Goal: Task Accomplishment & Management: Manage account settings

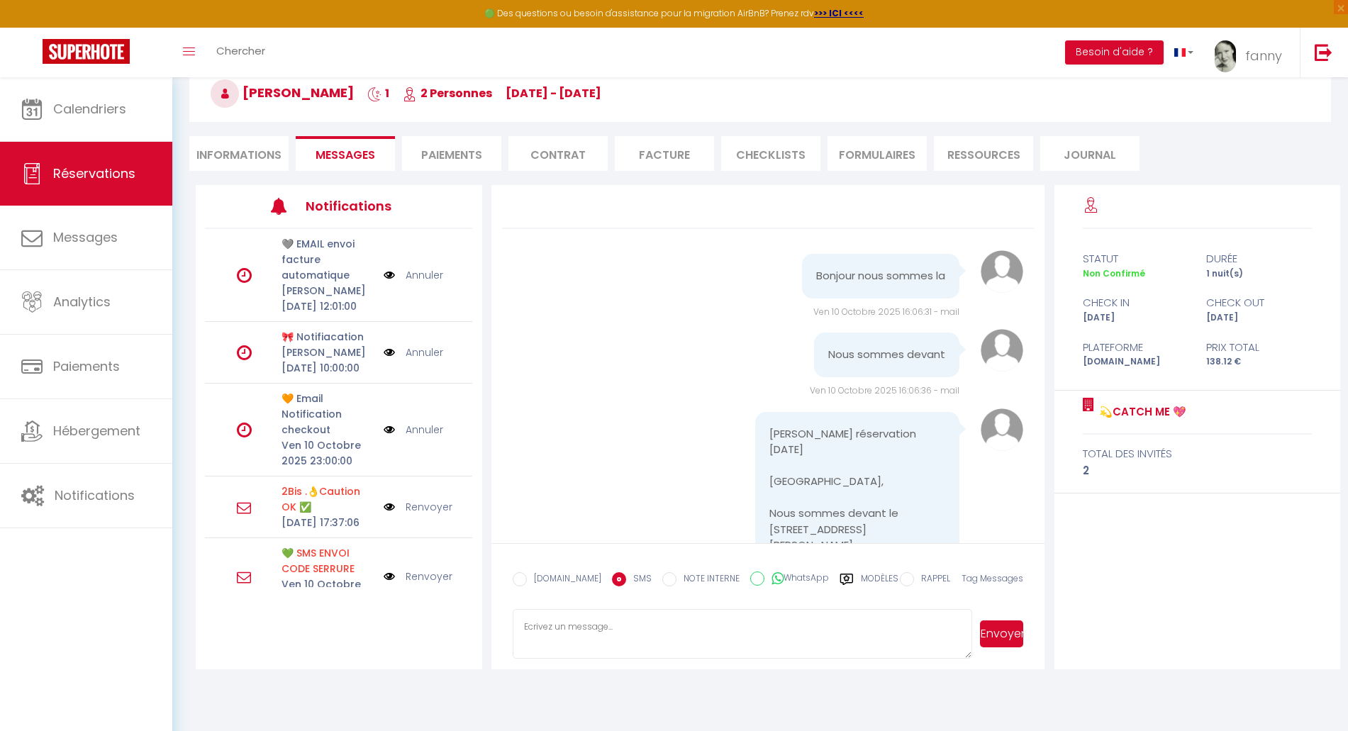
scroll to position [4510, 0]
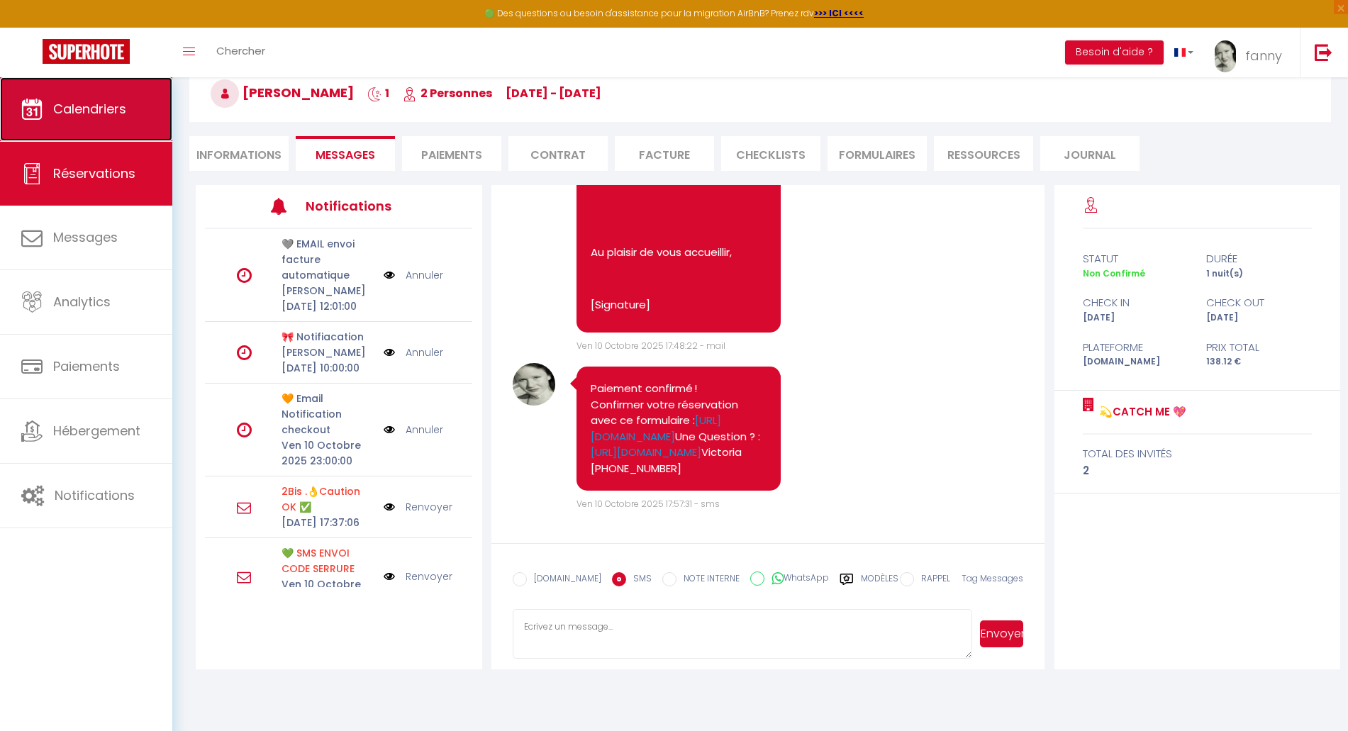
click at [123, 122] on link "Calendriers" at bounding box center [86, 109] width 172 height 64
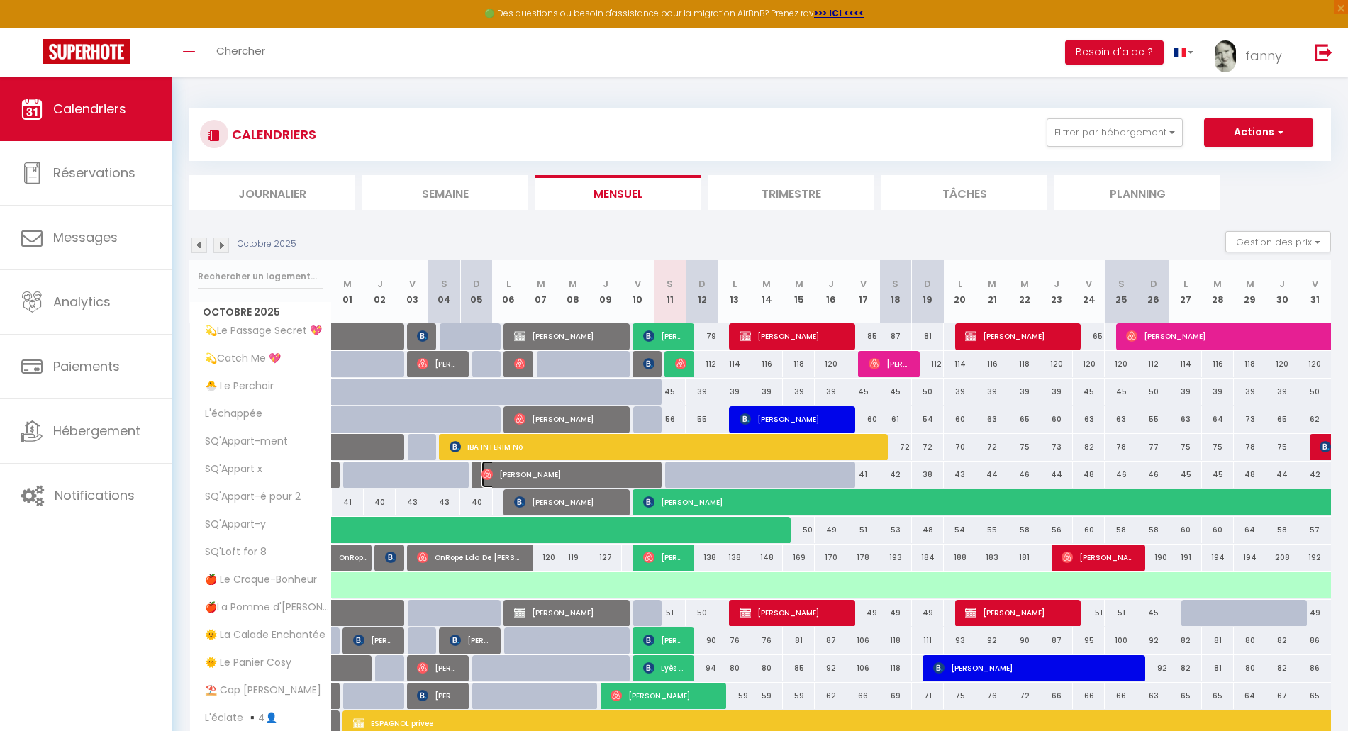
click at [629, 471] on span "[PERSON_NAME]" at bounding box center [566, 474] width 170 height 27
select select "OK"
select select "1"
select select "0"
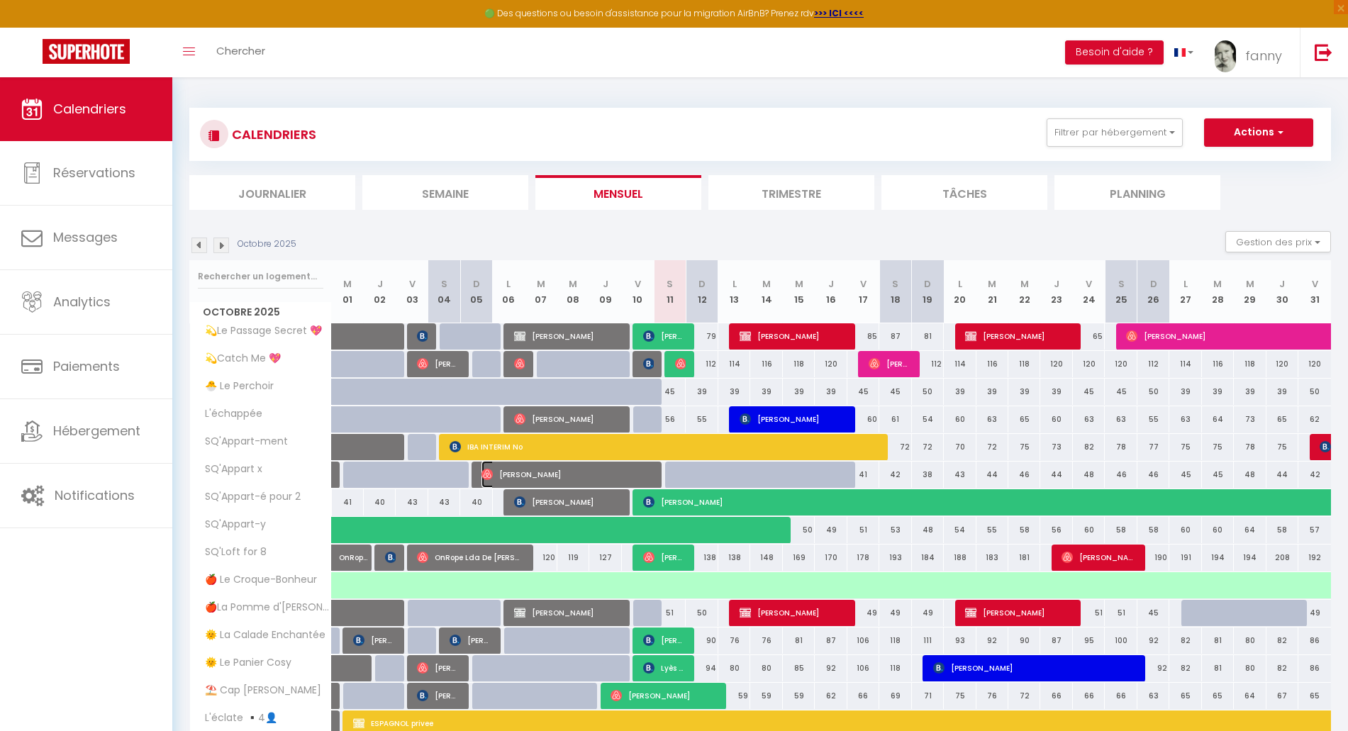
select select "1"
select select
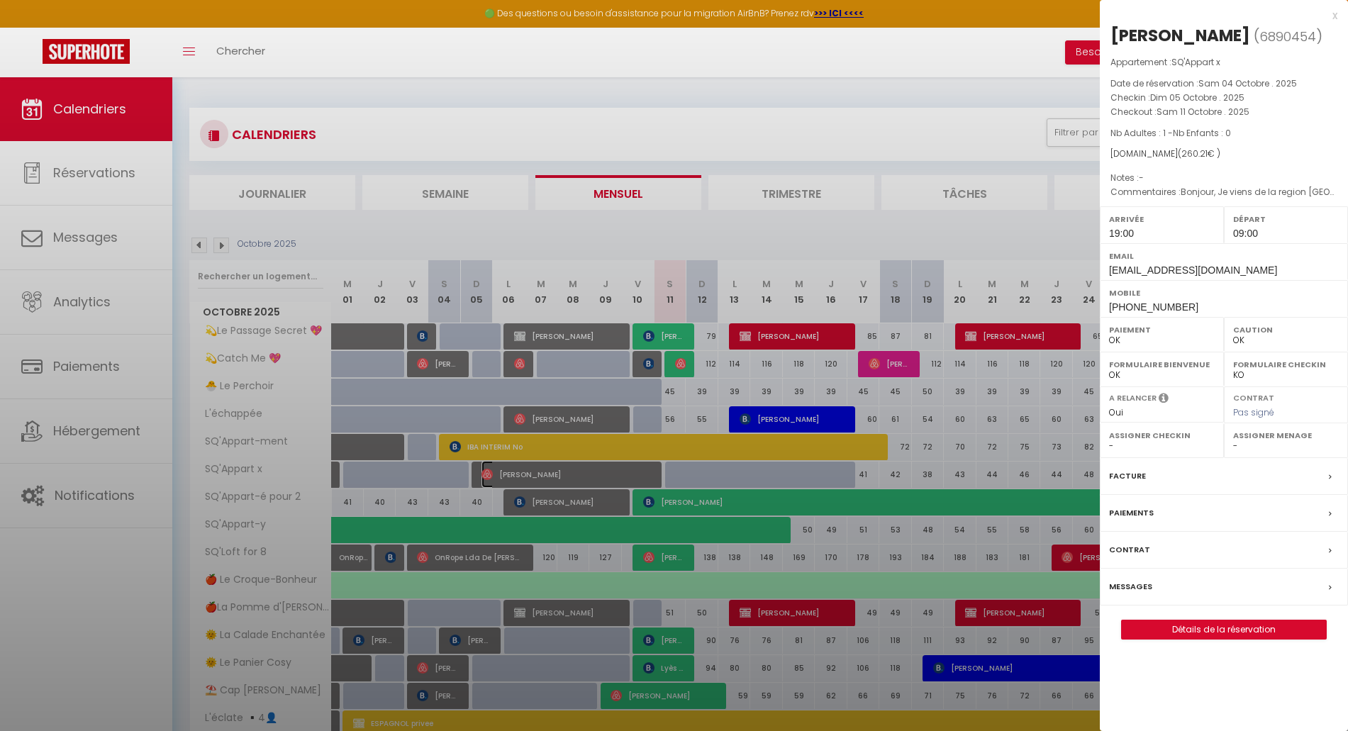
select select "42733"
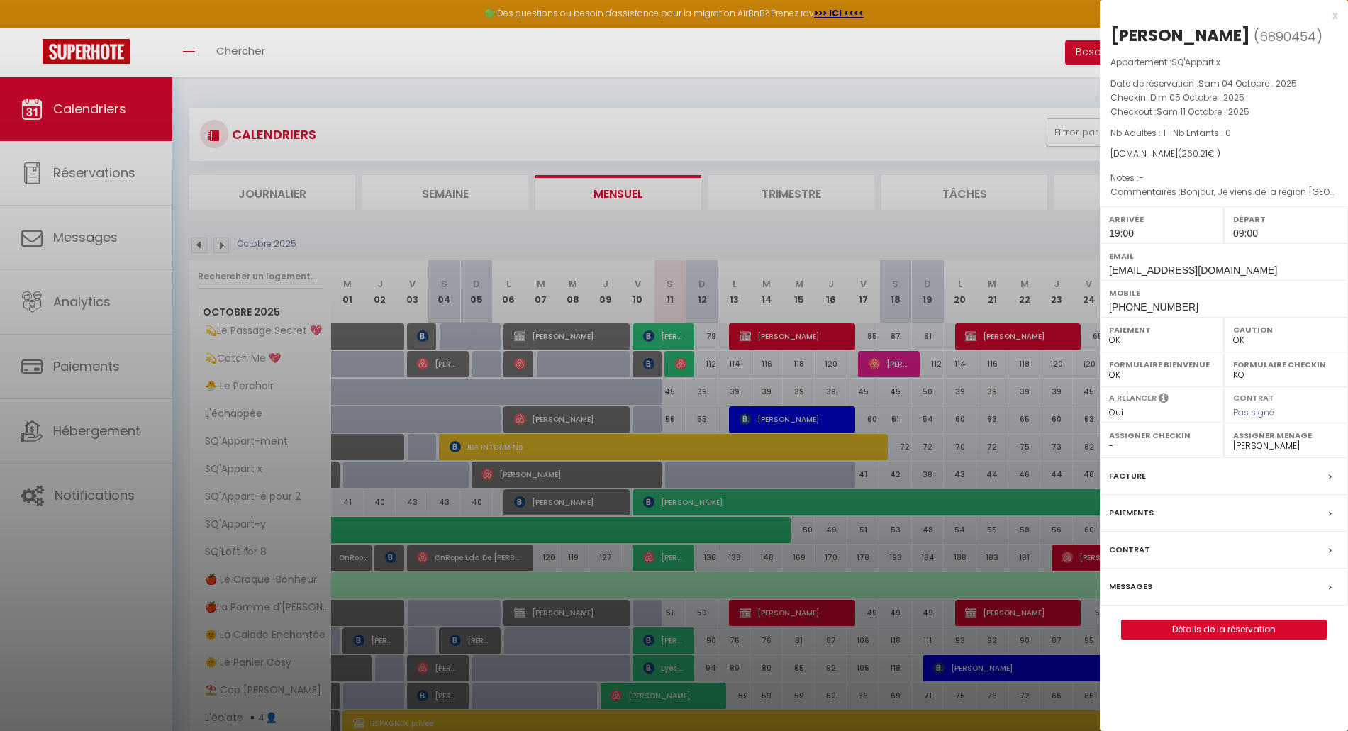
click at [1133, 506] on label "Paiements" at bounding box center [1131, 513] width 45 height 15
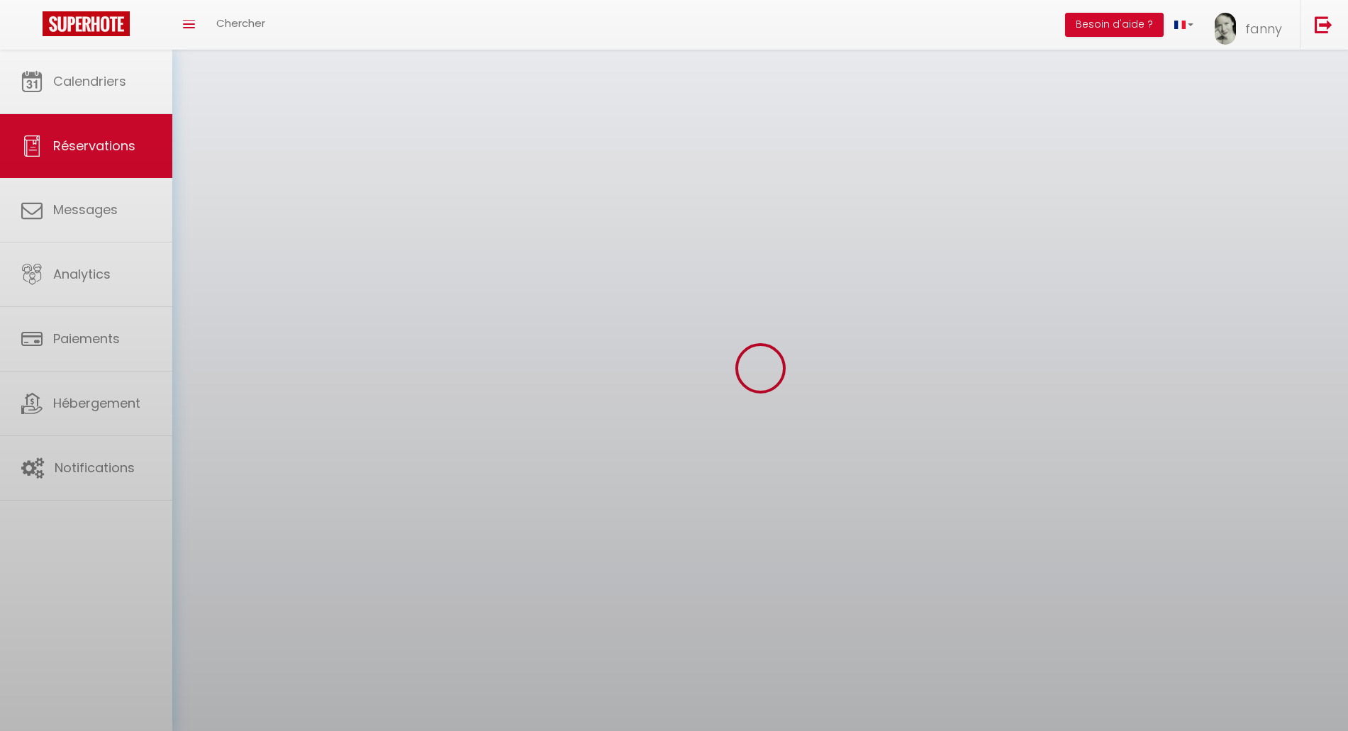
select select
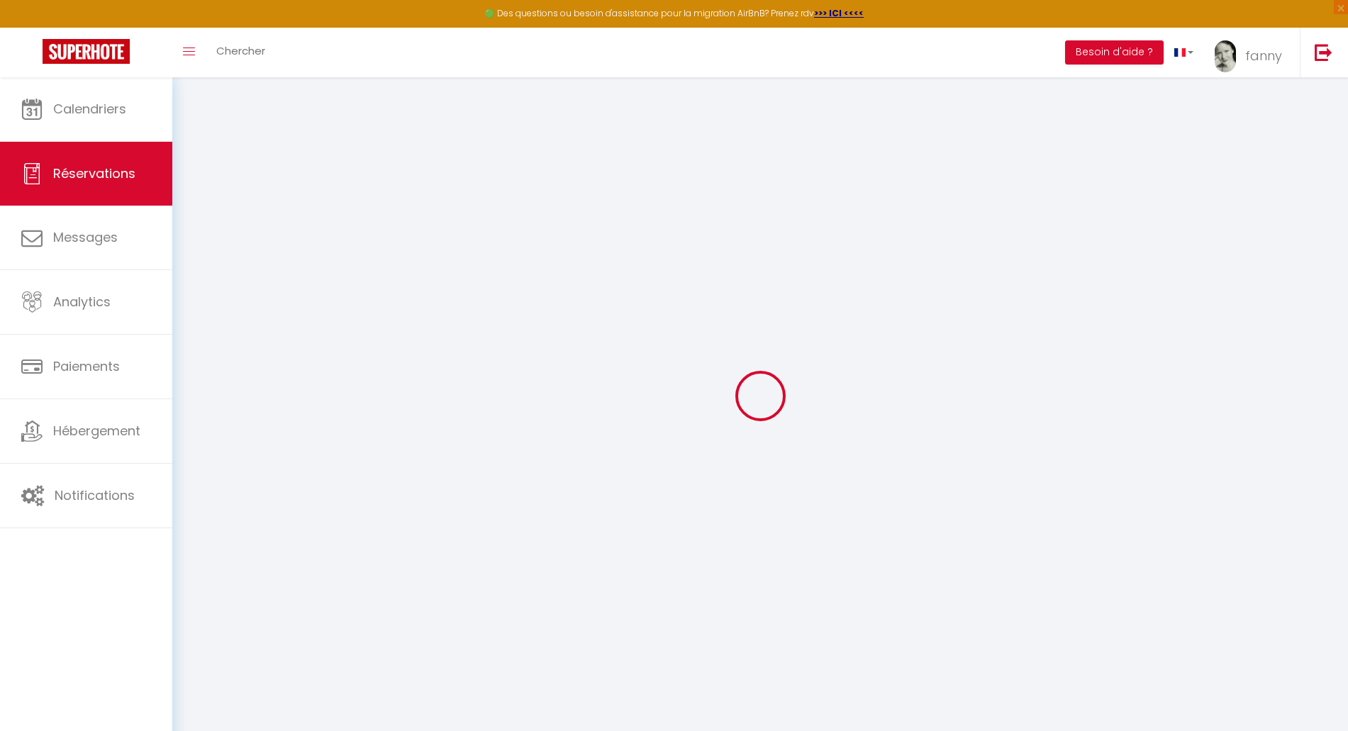
select select
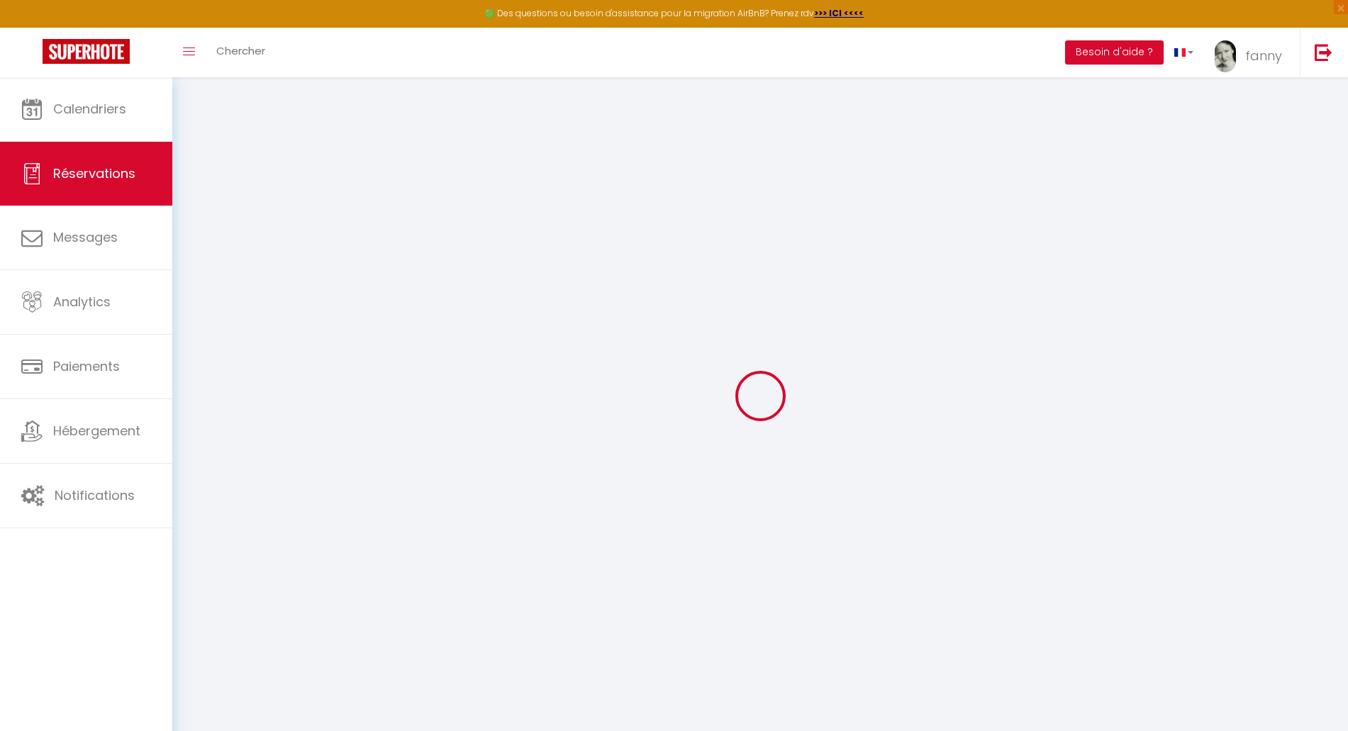
type input "6890454"
select select
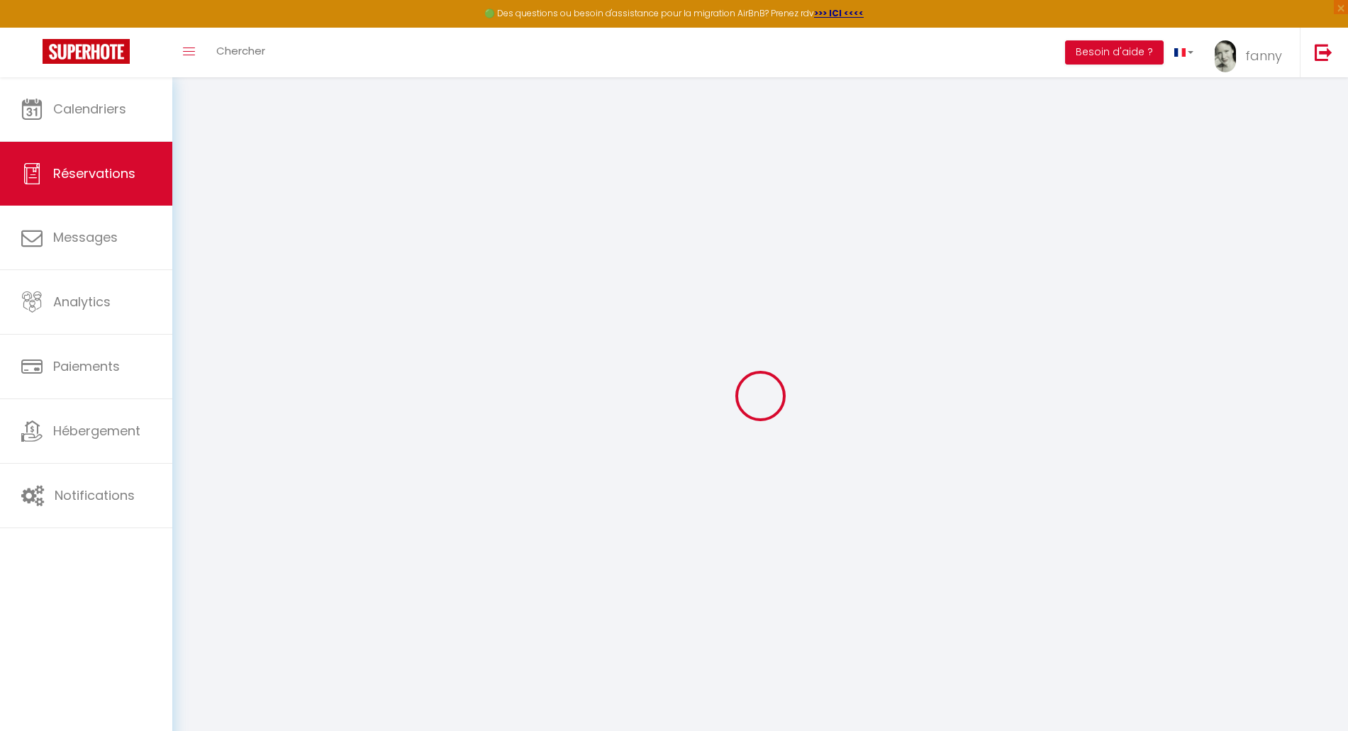
select select
checkbox input "false"
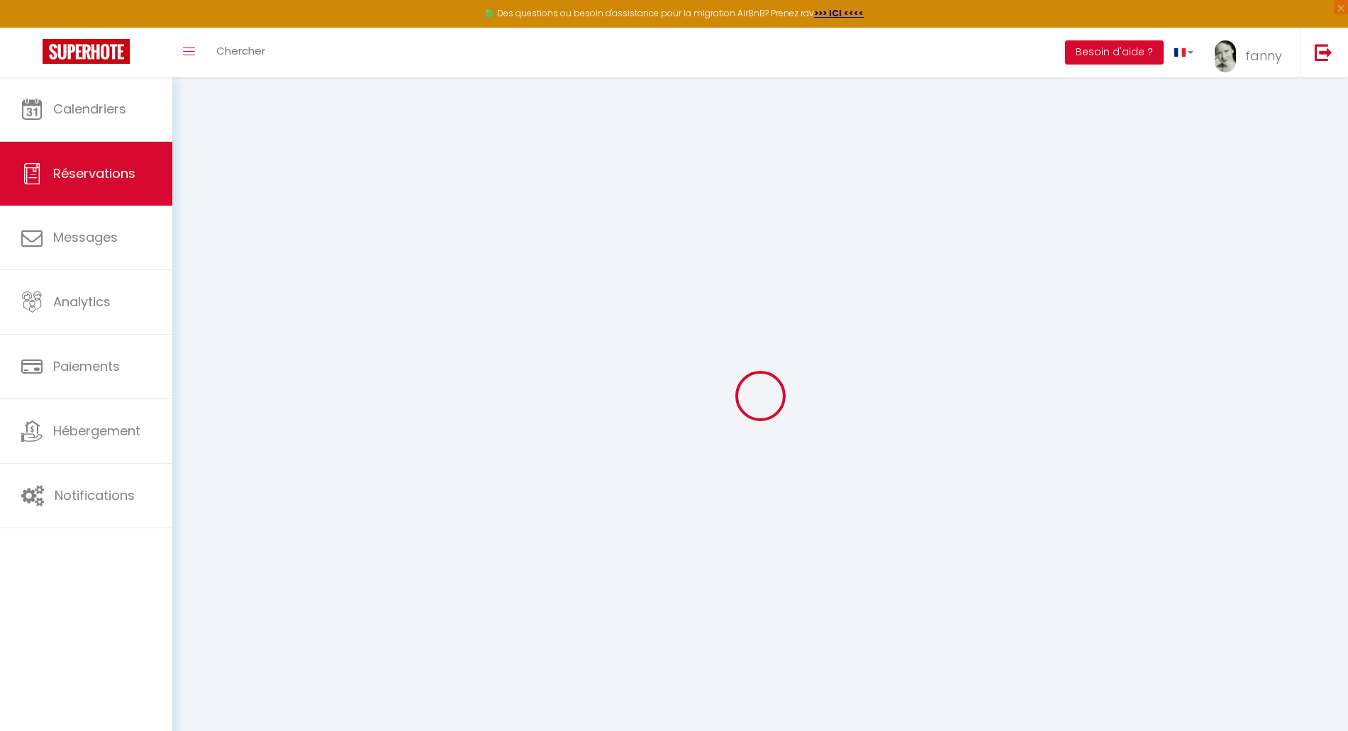
select select
type textarea "Bonjour, Je viens de la region [GEOGRAPHIC_DATA] pour mes etudes, je risque d'a…"
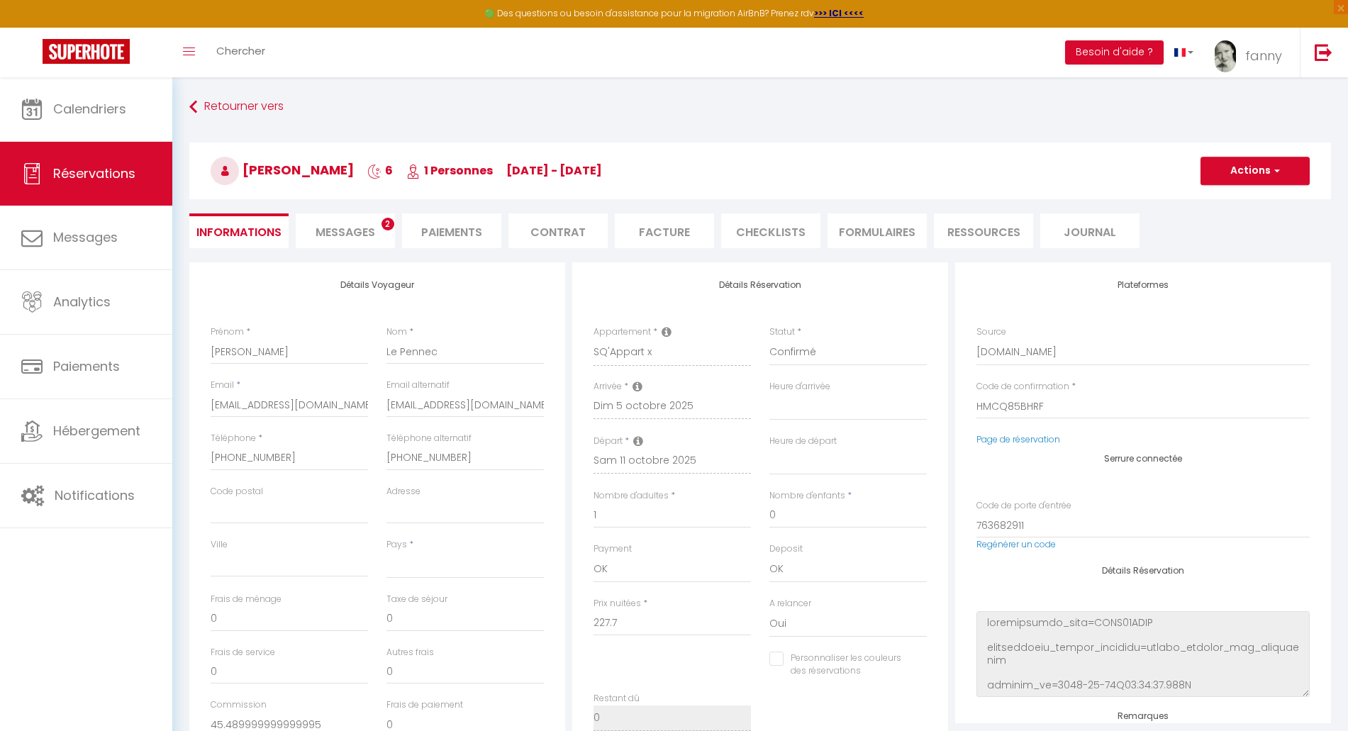
select select
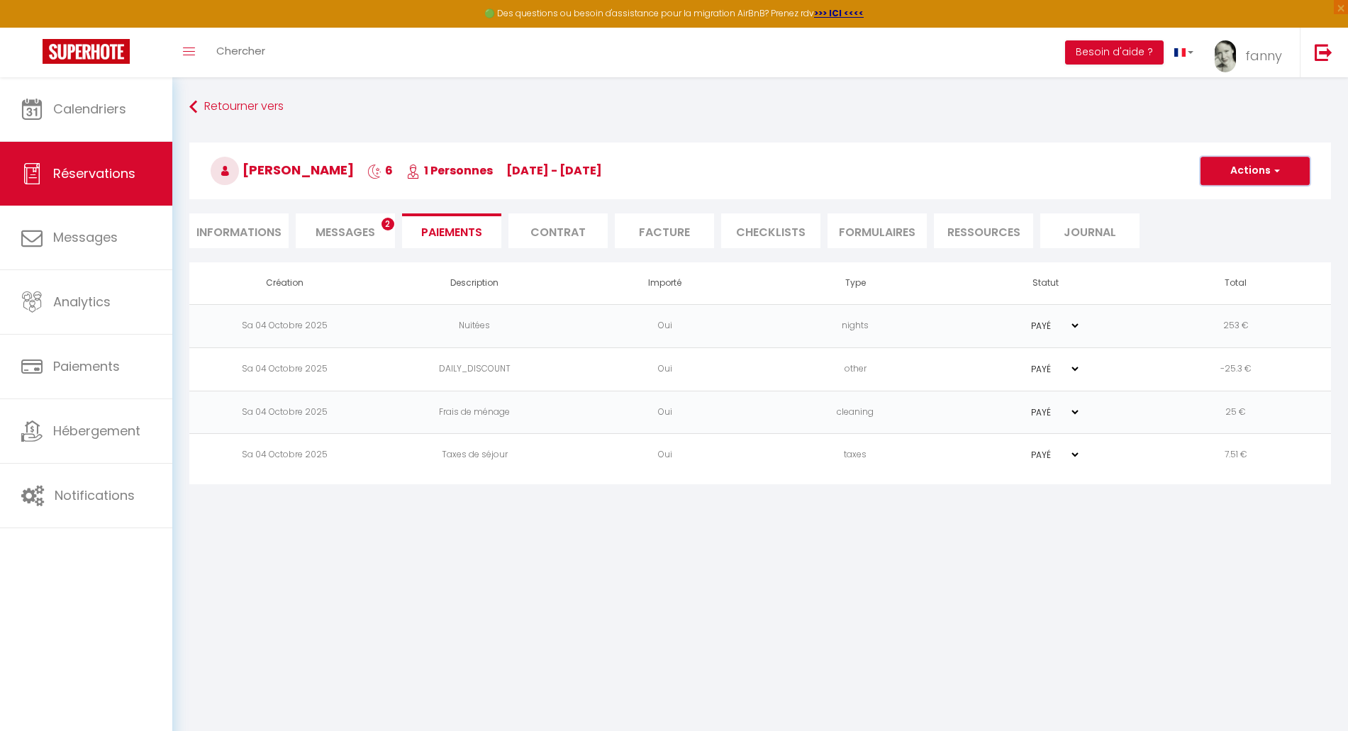
click at [1244, 174] on button "Actions" at bounding box center [1255, 171] width 109 height 28
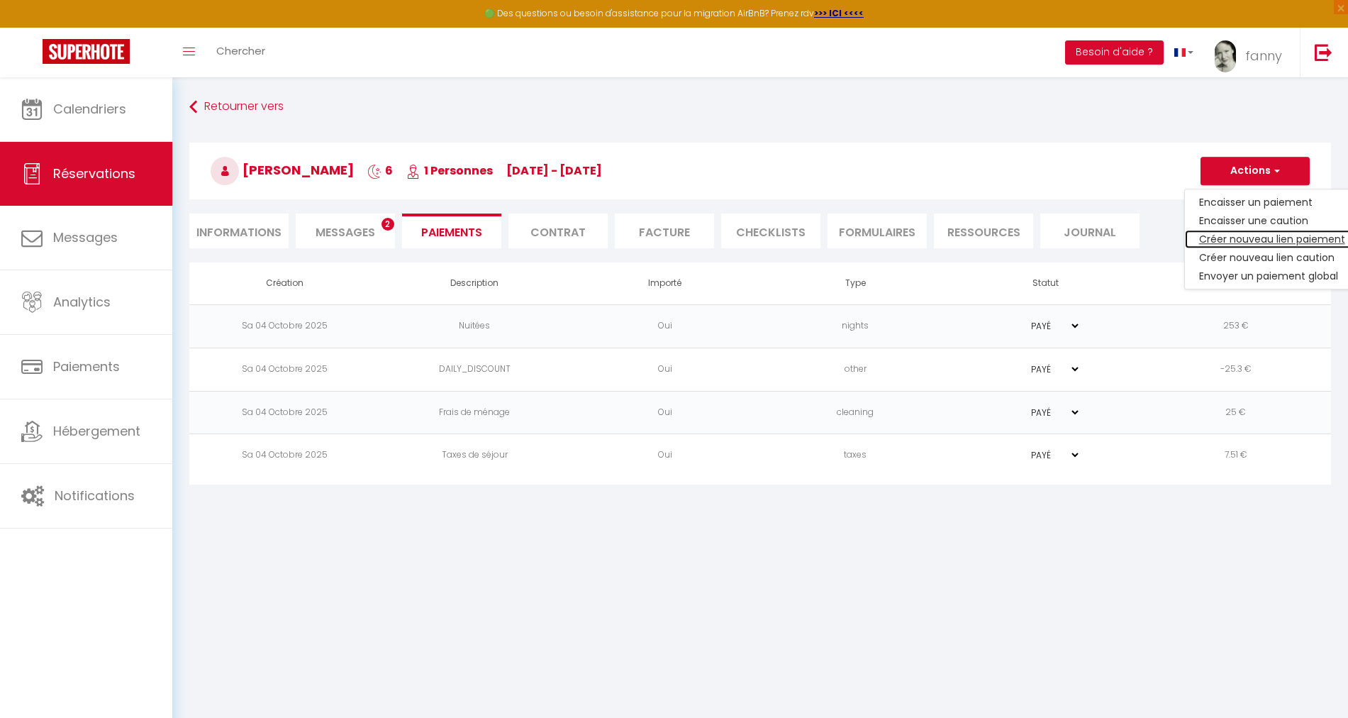
click at [1238, 236] on link "Créer nouveau lien paiement" at bounding box center [1272, 239] width 174 height 18
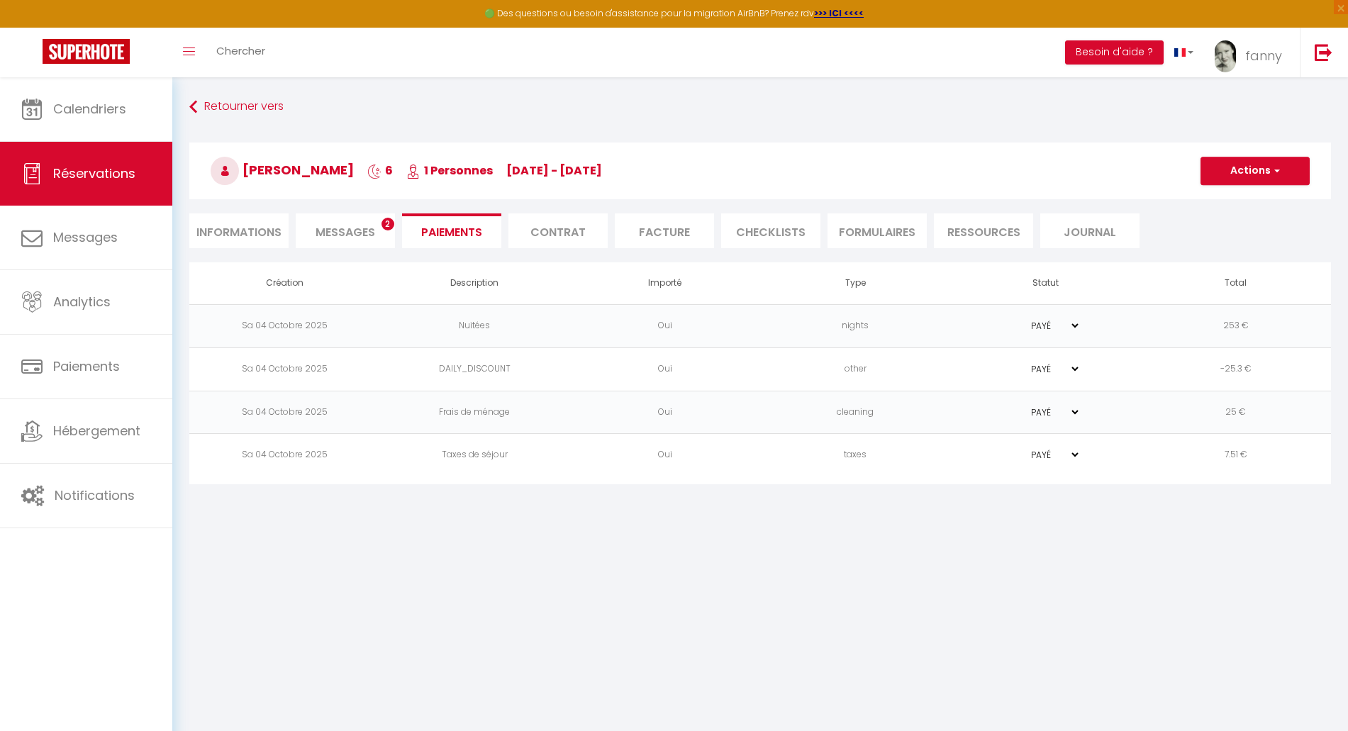
select select "nights"
type input "[EMAIL_ADDRESS][DOMAIN_NAME]"
select select "15929"
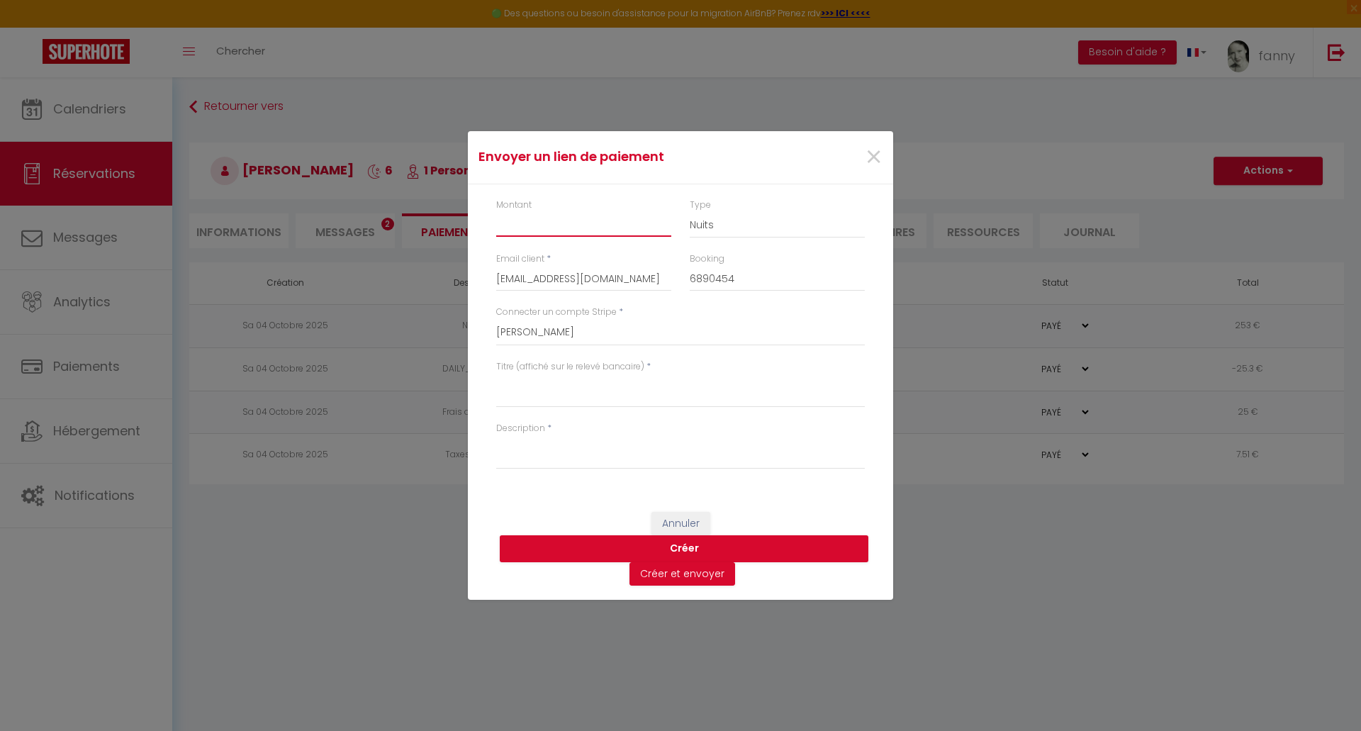
click at [545, 223] on input "Montant" at bounding box center [583, 224] width 175 height 26
type input "240"
click at [558, 388] on textarea "Titre (affiché sur le relevé bancaire)" at bounding box center [680, 391] width 369 height 34
type textarea "R"
type textarea "Prolongation"
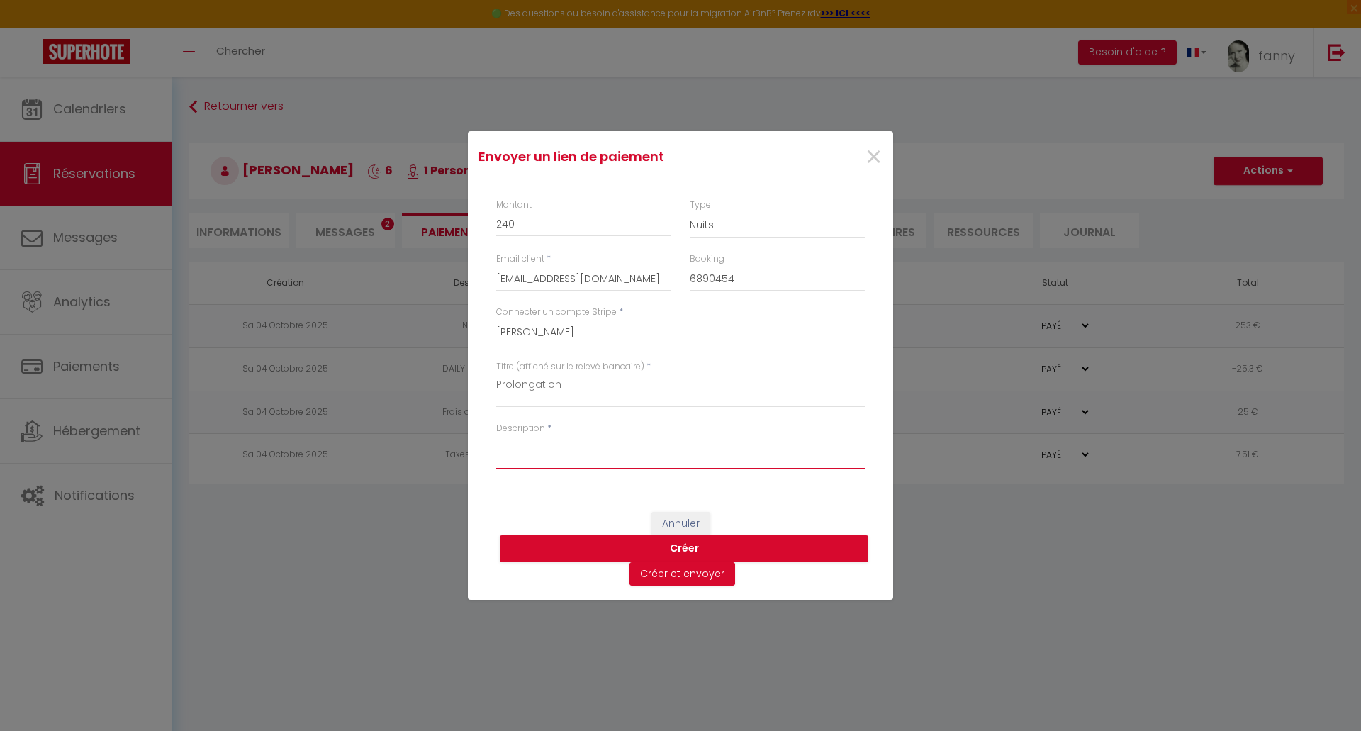
click at [543, 463] on textarea "Description" at bounding box center [680, 452] width 369 height 34
type textarea "SNC VLC"
click at [672, 572] on button "Créer et envoyer" at bounding box center [683, 574] width 106 height 24
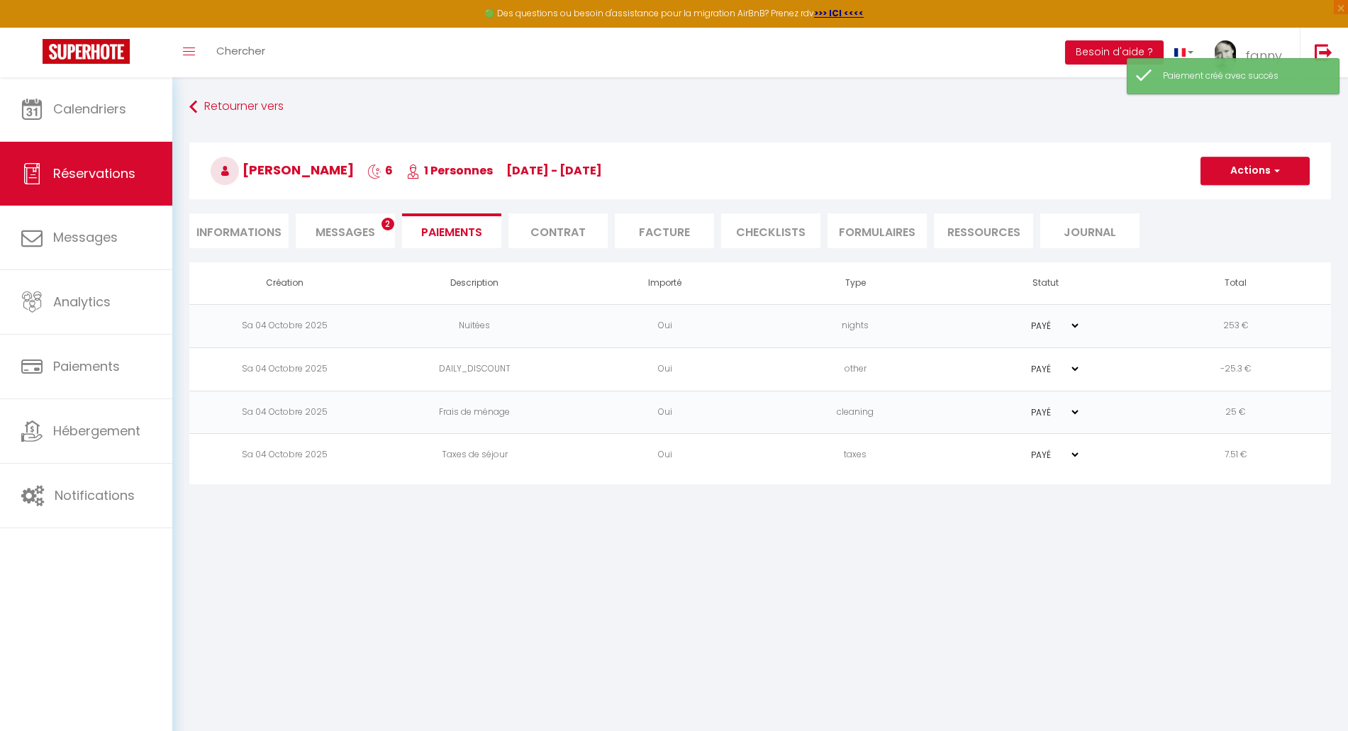
type input "[EMAIL_ADDRESS][DOMAIN_NAME]"
type input "Payment request"
type textarea "Hi, We invite you to click on the link below to make the payment: Title : Prolo…"
select select "0"
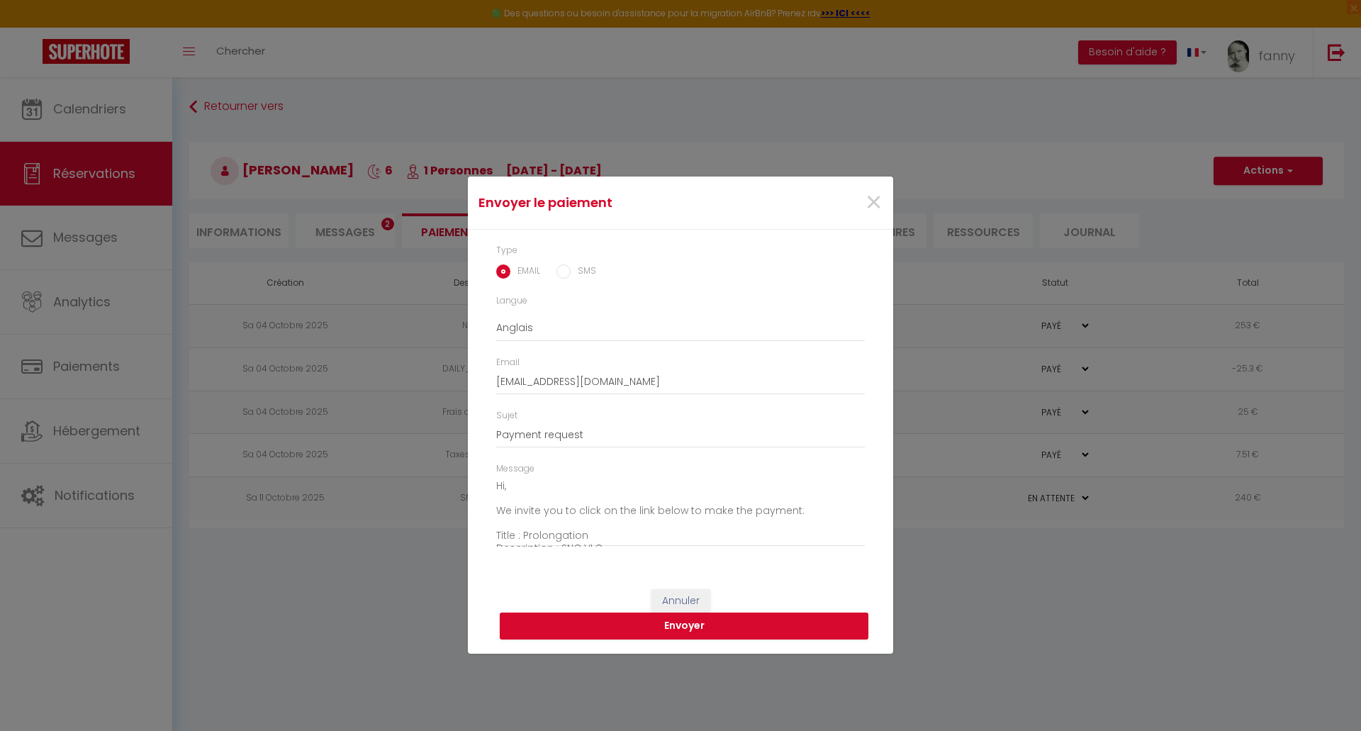
click at [559, 268] on input "SMS" at bounding box center [564, 271] width 14 height 14
radio input "true"
radio input "false"
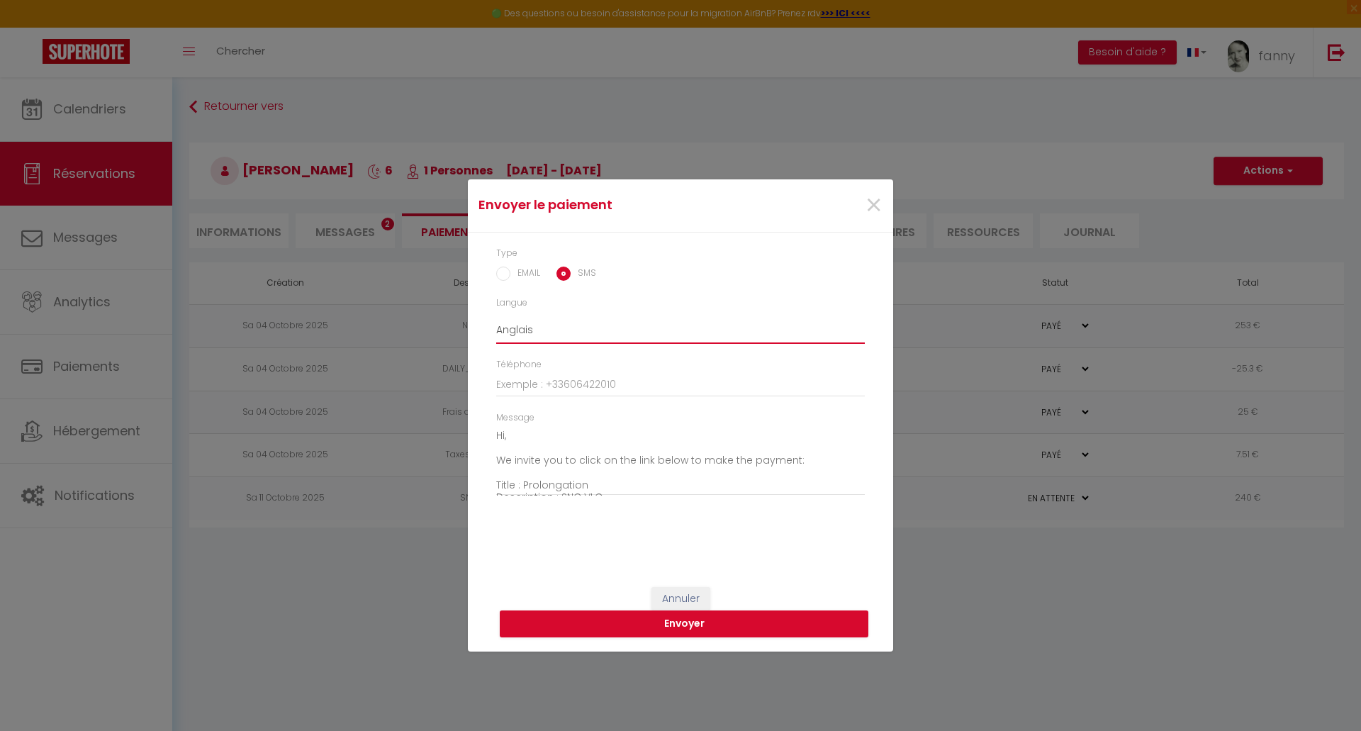
click at [532, 323] on select "Anglais Français Espagnol Portugais" at bounding box center [680, 330] width 369 height 27
select select "fr"
click at [496, 317] on select "Anglais Français Espagnol Portugais" at bounding box center [680, 330] width 369 height 27
type textarea "Bonjour, Nous vous invitons à cliquer sur le lien ci-dessous pour effectuer le …"
click at [523, 381] on input "Téléphone" at bounding box center [680, 385] width 369 height 26
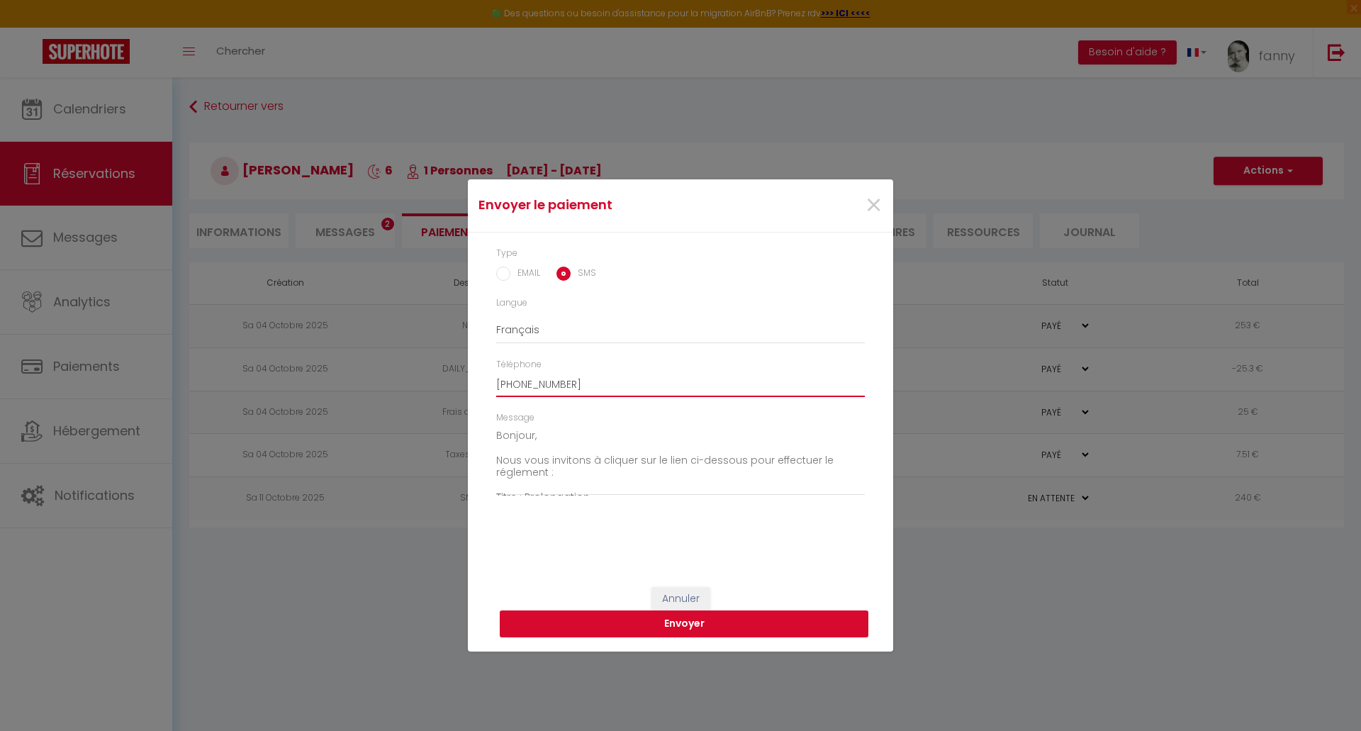
type input "[PHONE_NUMBER]"
click at [662, 623] on button "Envoyer" at bounding box center [684, 624] width 369 height 27
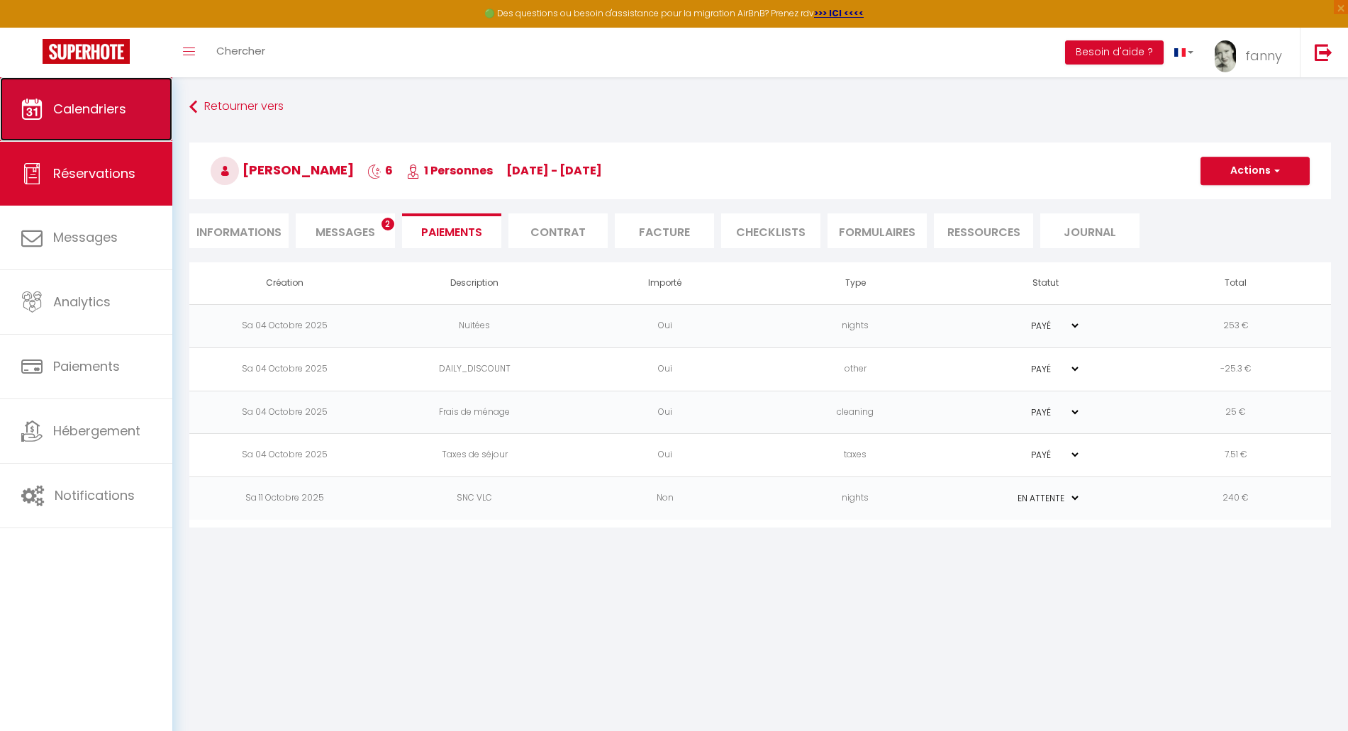
click at [94, 131] on link "Calendriers" at bounding box center [86, 109] width 172 height 64
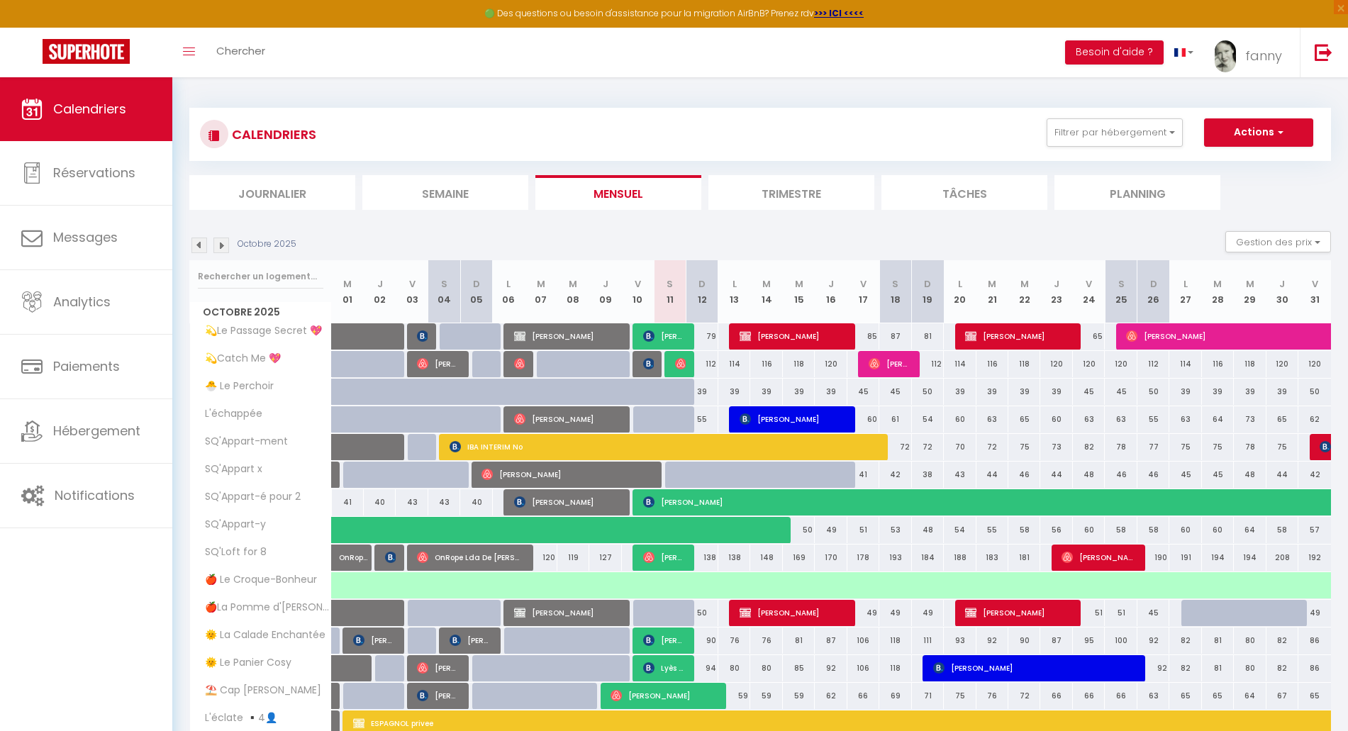
scroll to position [77, 0]
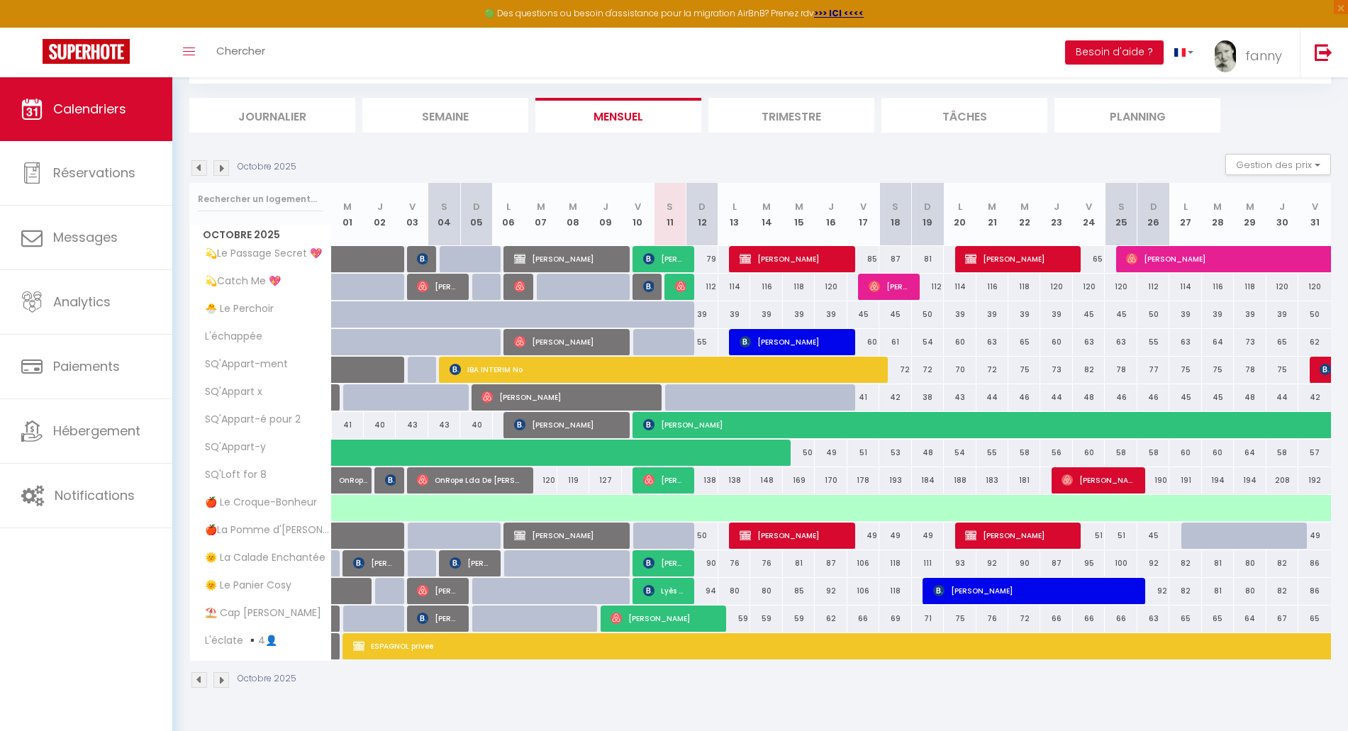
click at [197, 170] on img at bounding box center [199, 168] width 16 height 16
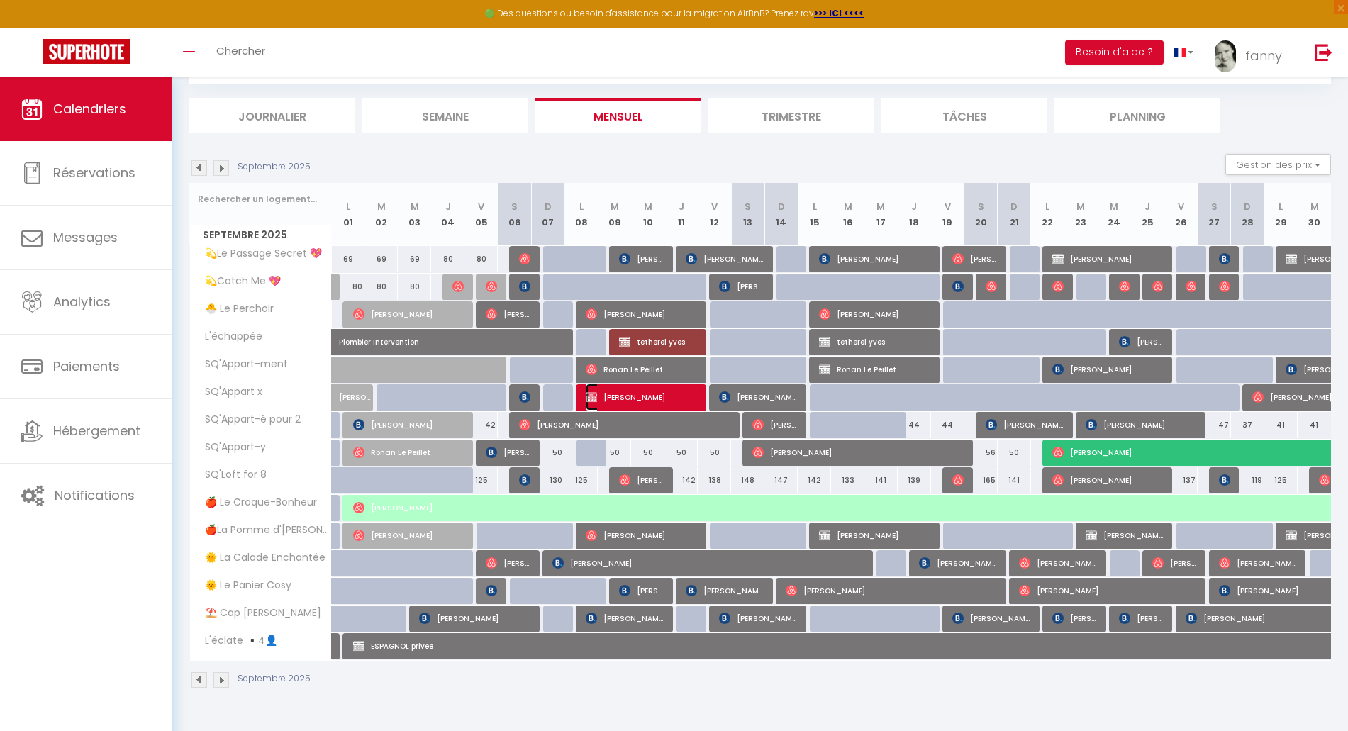
click at [647, 396] on span "[PERSON_NAME]" at bounding box center [641, 397] width 111 height 27
select select "KO"
select select "0"
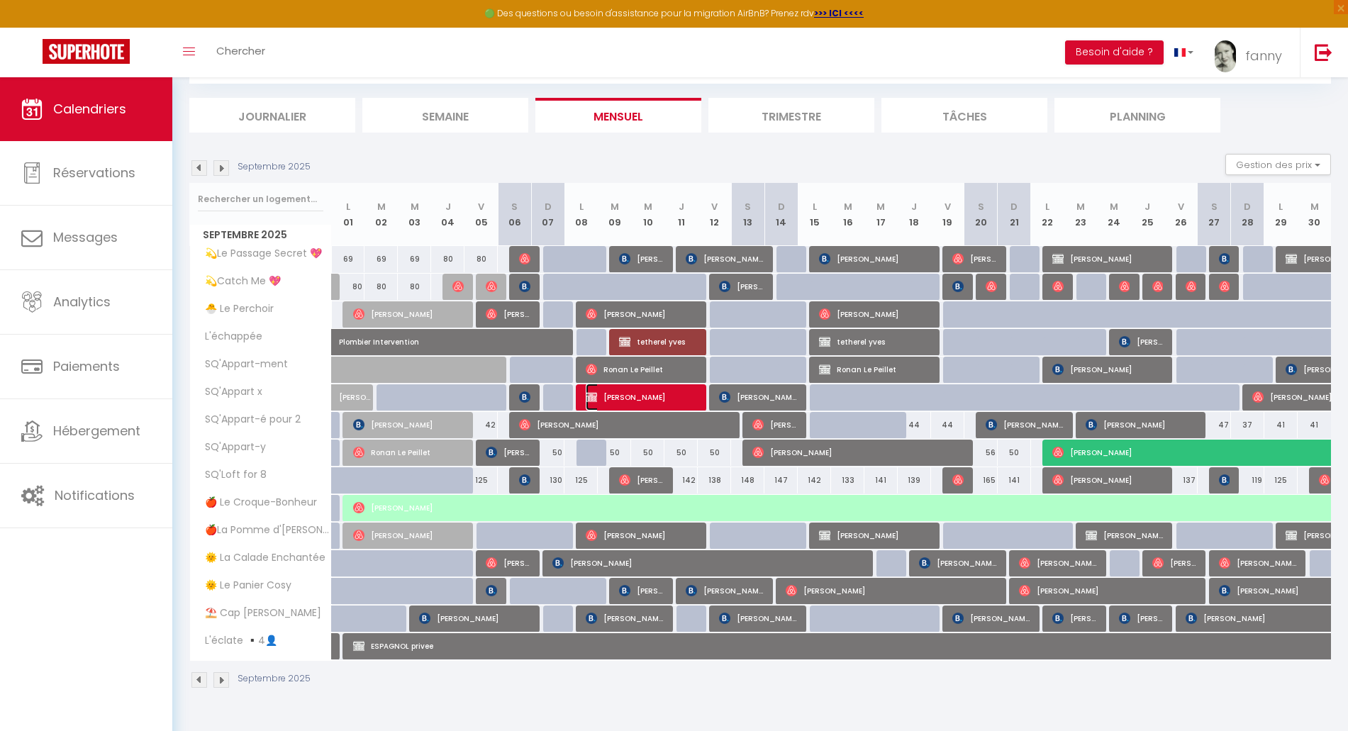
select select "1"
select select
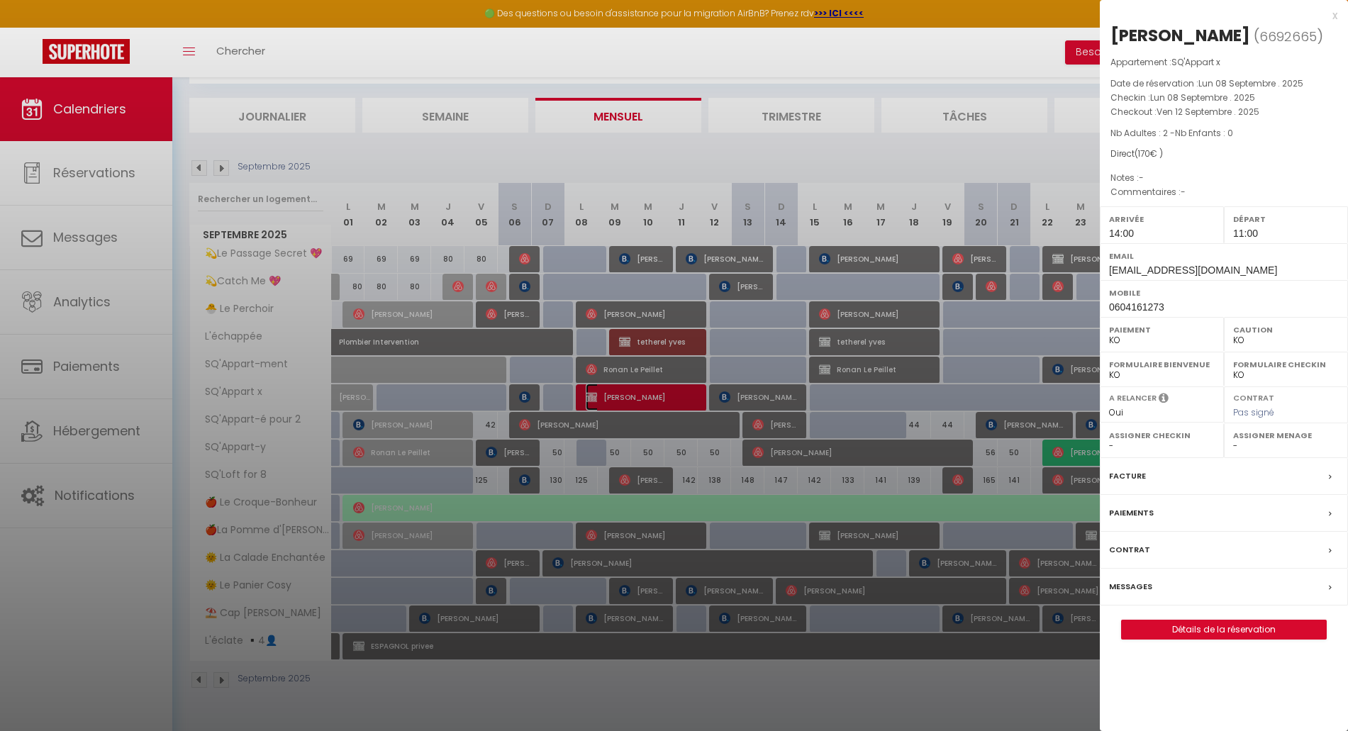
select select "42733"
click at [682, 335] on div at bounding box center [674, 365] width 1348 height 731
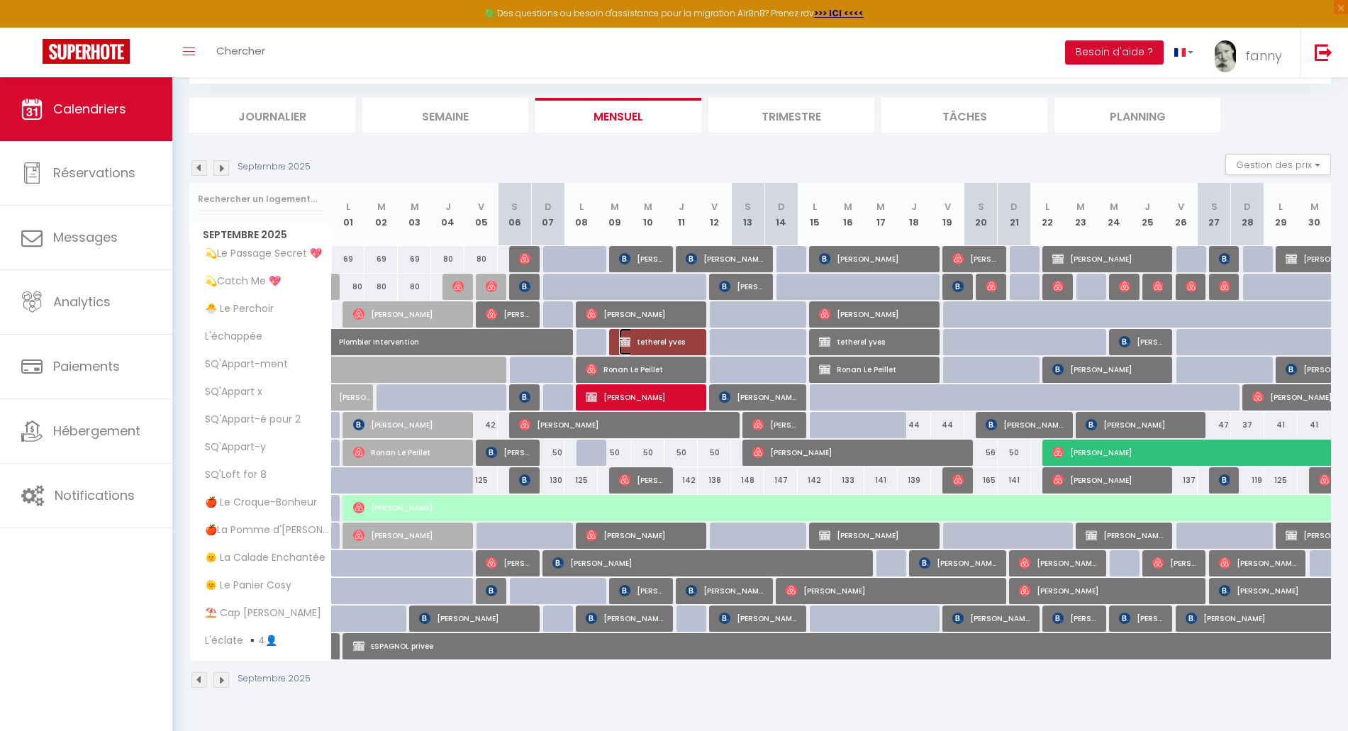
click at [670, 342] on span "tetherel yves" at bounding box center [658, 341] width 78 height 27
select select "OK"
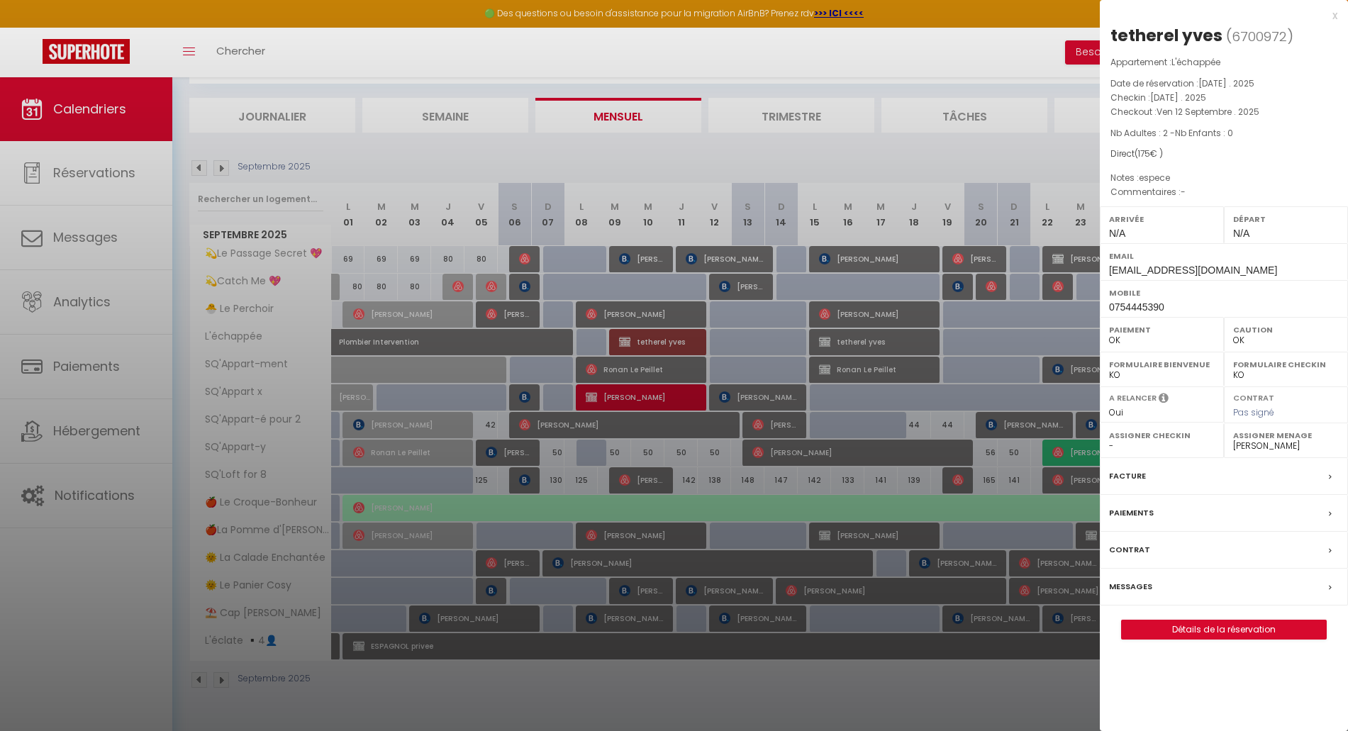
click at [1330, 13] on div "x" at bounding box center [1219, 15] width 238 height 17
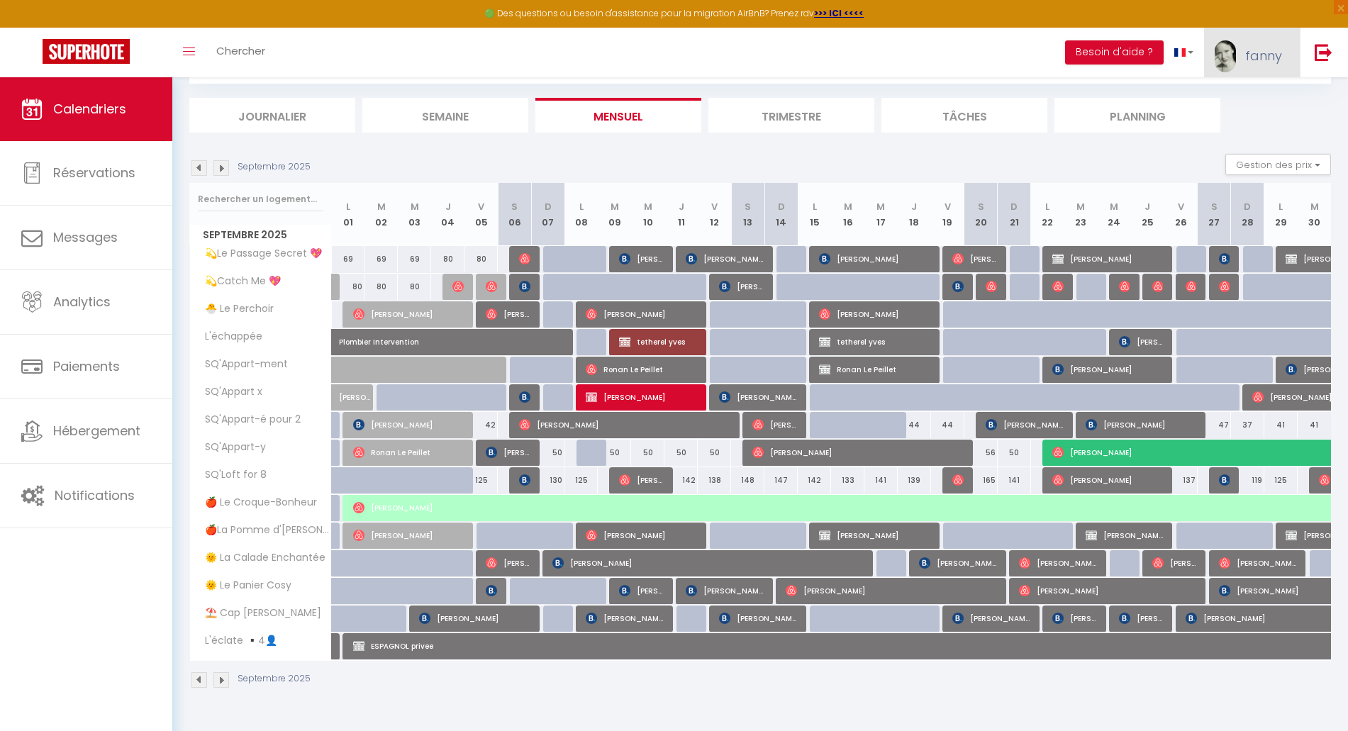
click at [1260, 55] on span "fanny" at bounding box center [1263, 56] width 37 height 18
click at [1248, 99] on link "Paramètres" at bounding box center [1243, 99] width 105 height 24
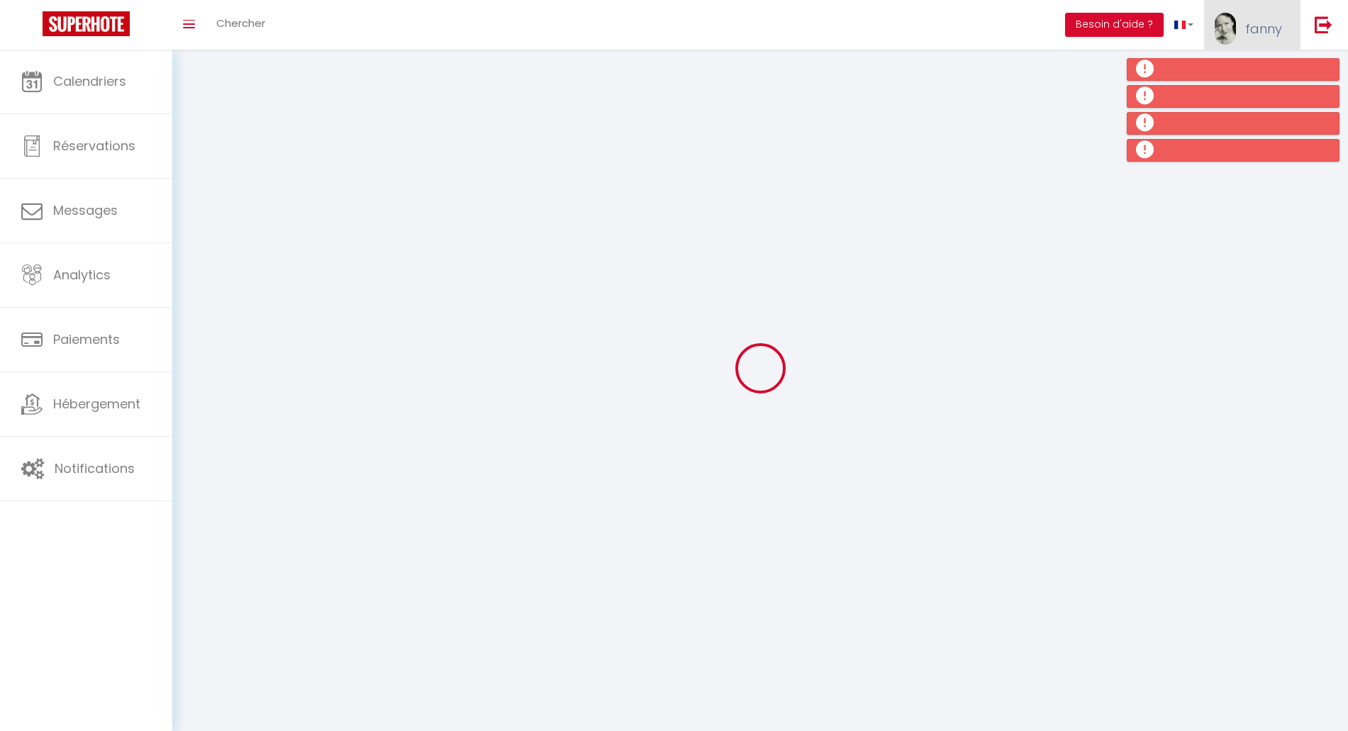
click at [1244, 42] on link "fanny" at bounding box center [1252, 25] width 96 height 50
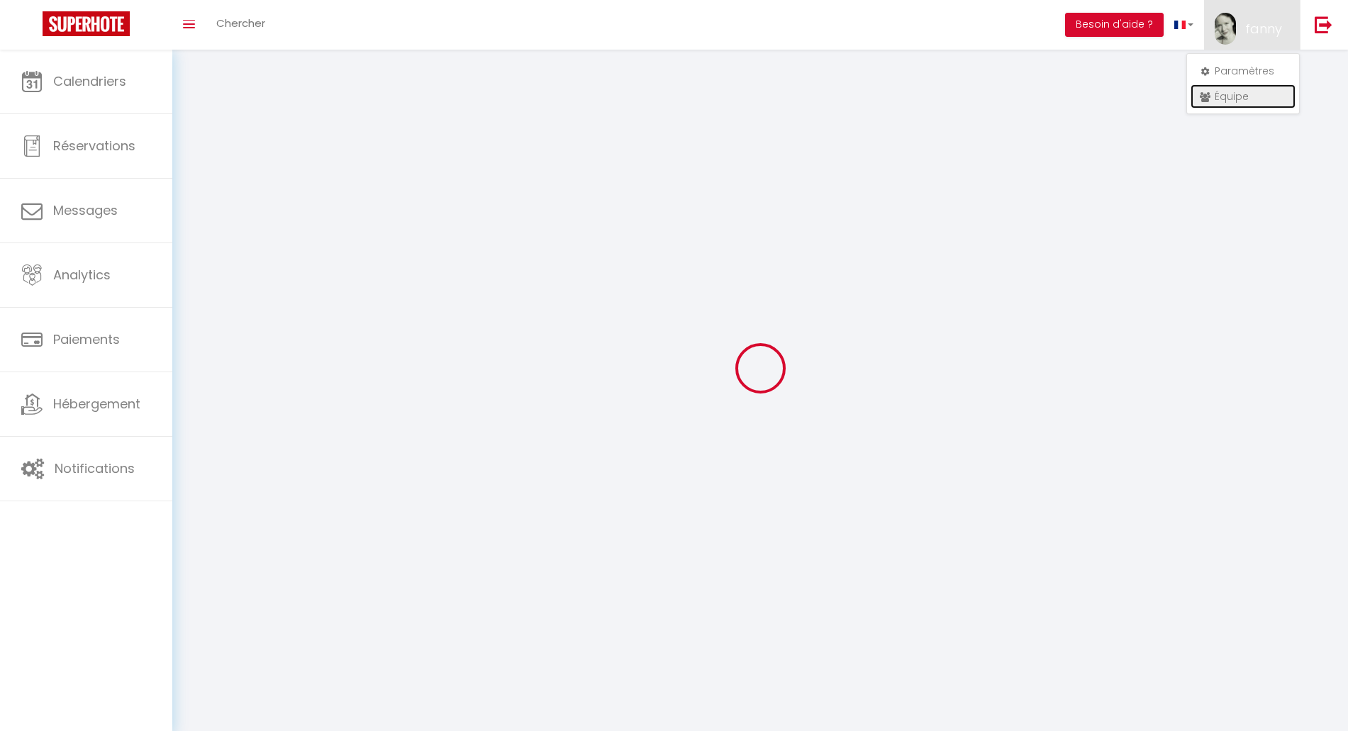
click at [1220, 94] on link "Équipe" at bounding box center [1243, 96] width 105 height 24
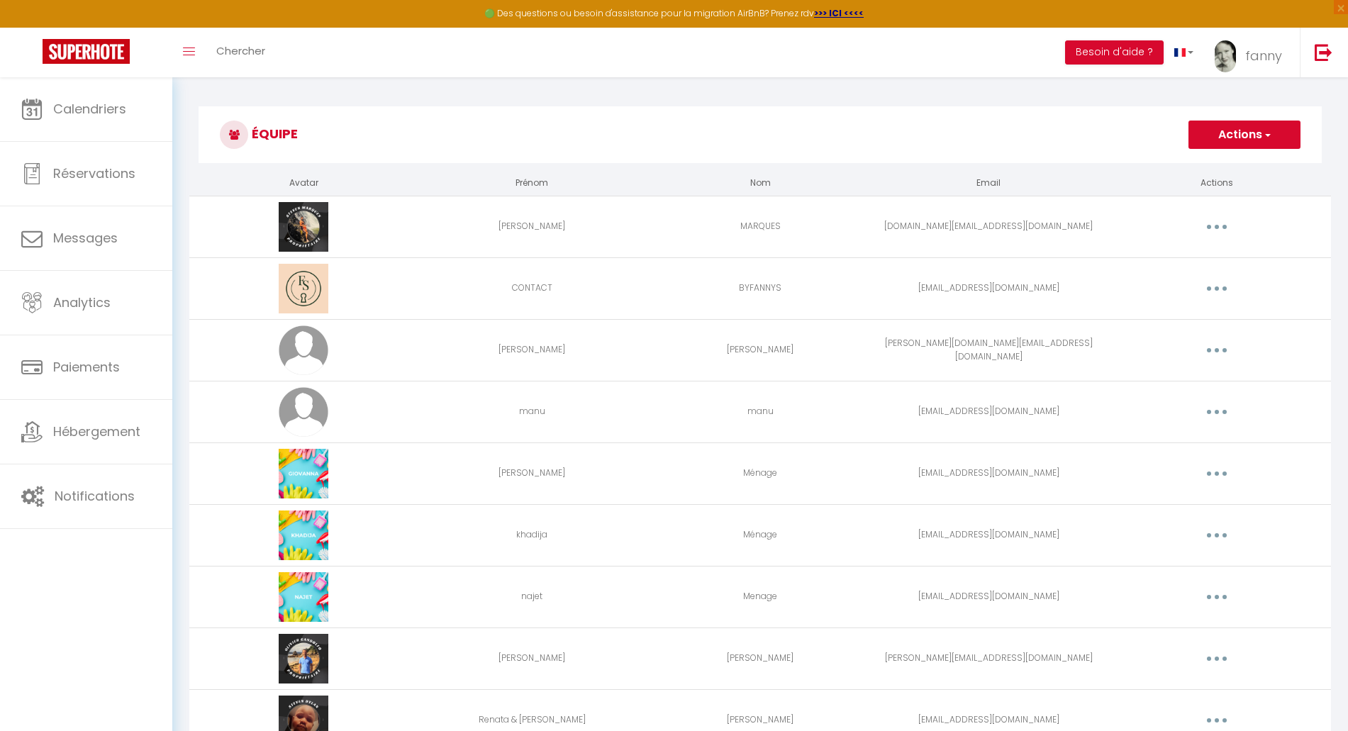
click at [1211, 469] on button "button" at bounding box center [1217, 473] width 40 height 23
click at [1177, 496] on link "Editer" at bounding box center [1179, 506] width 105 height 24
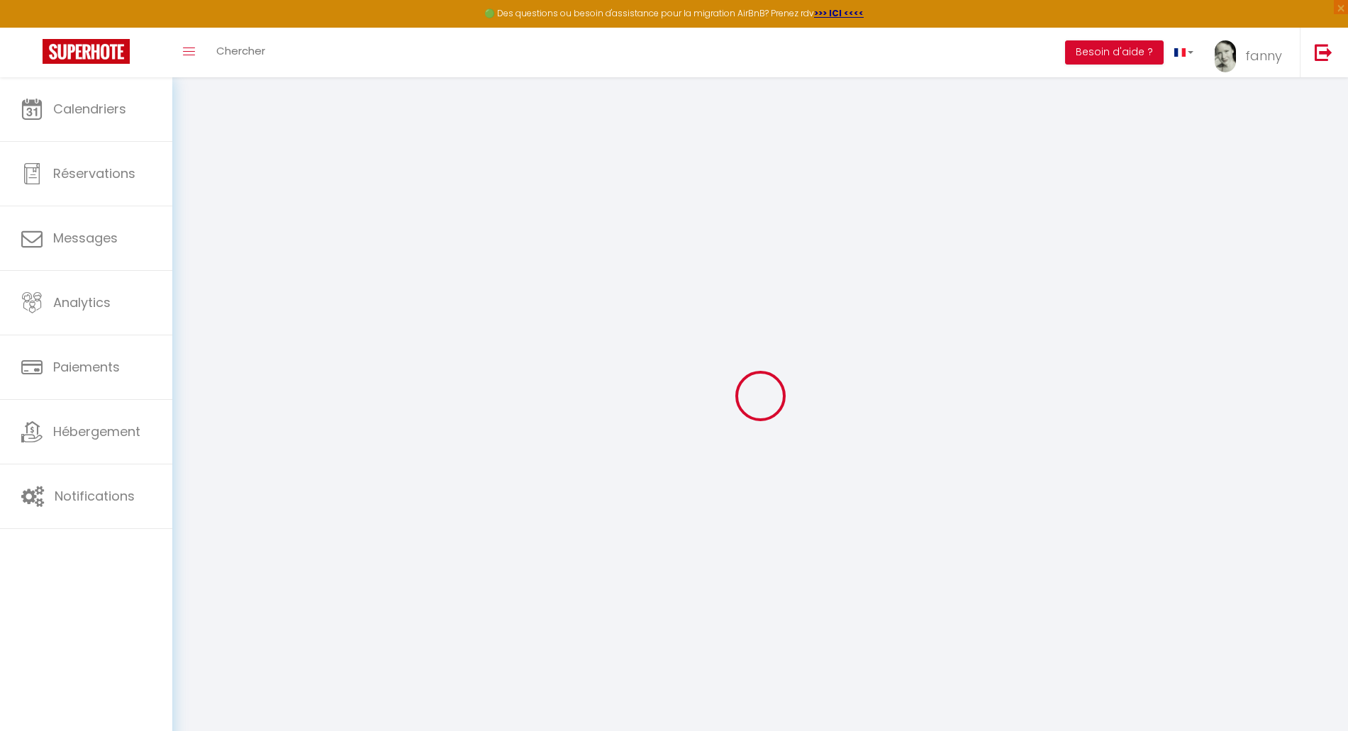
type input "[PERSON_NAME]"
type input "Ménage"
type input "[EMAIL_ADDRESS][DOMAIN_NAME]"
type textarea "[URL][DOMAIN_NAME]"
checkbox input "false"
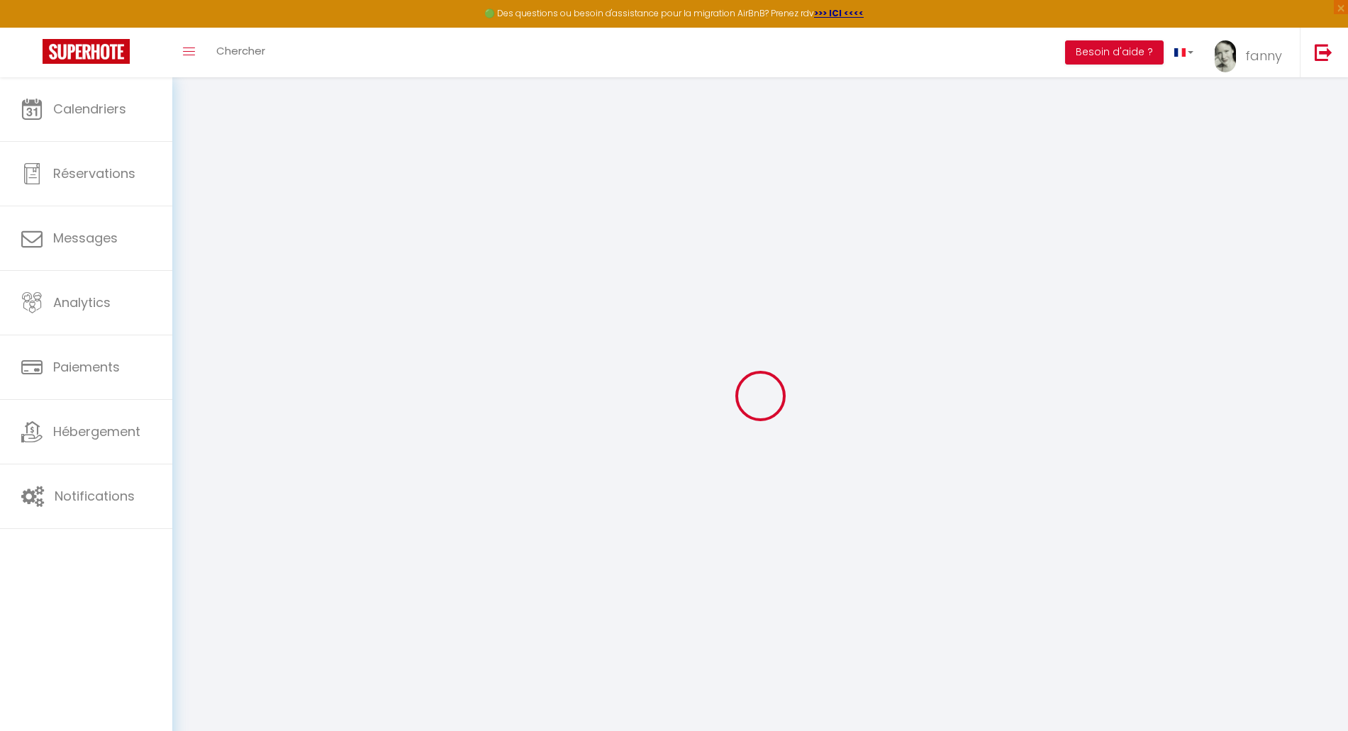
checkbox input "false"
checkbox input "true"
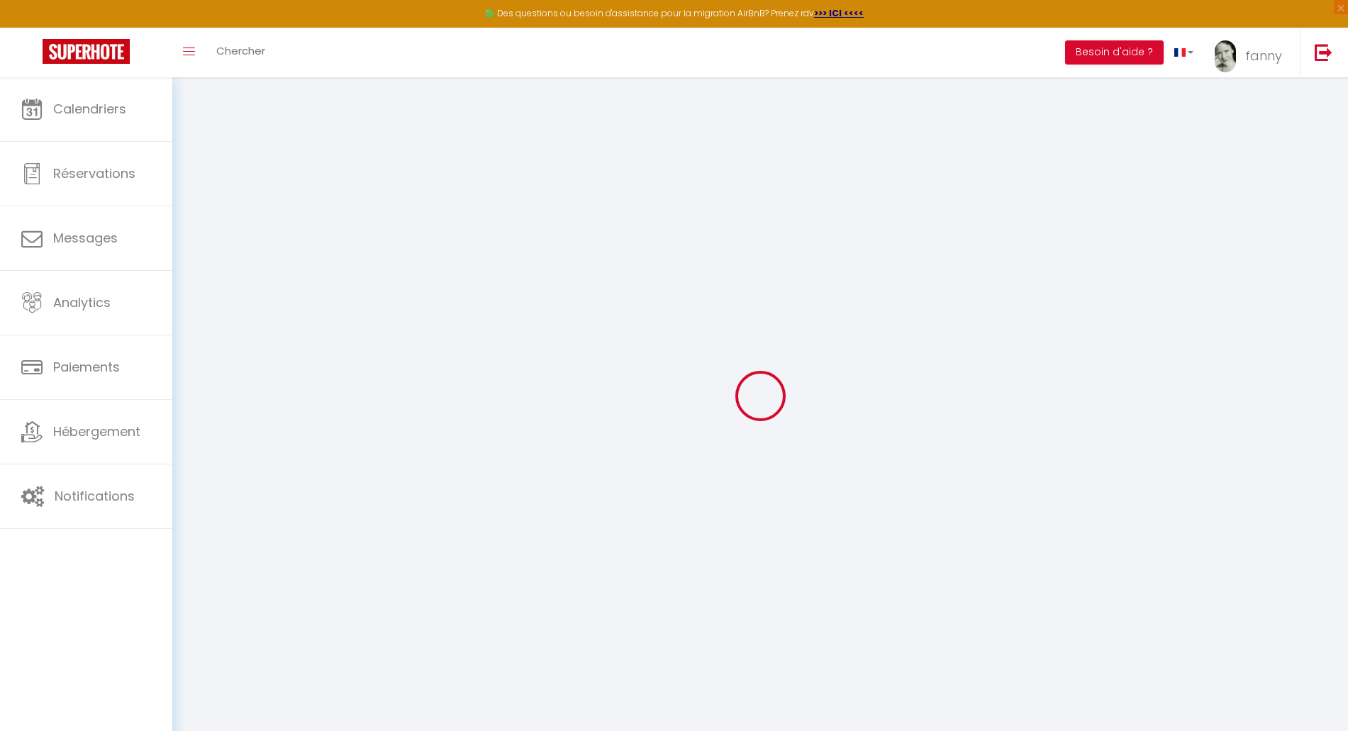
checkbox input "true"
checkbox input "false"
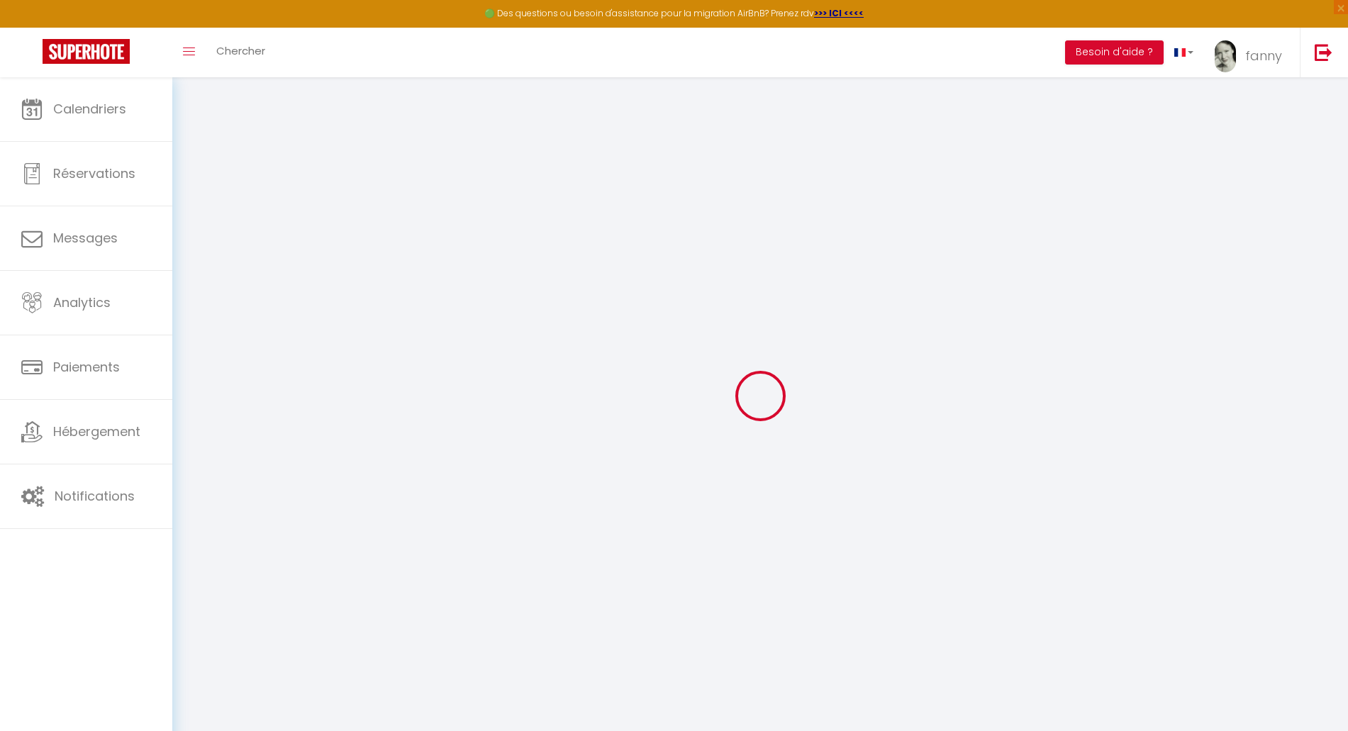
checkbox input "false"
checkbox input "true"
select select
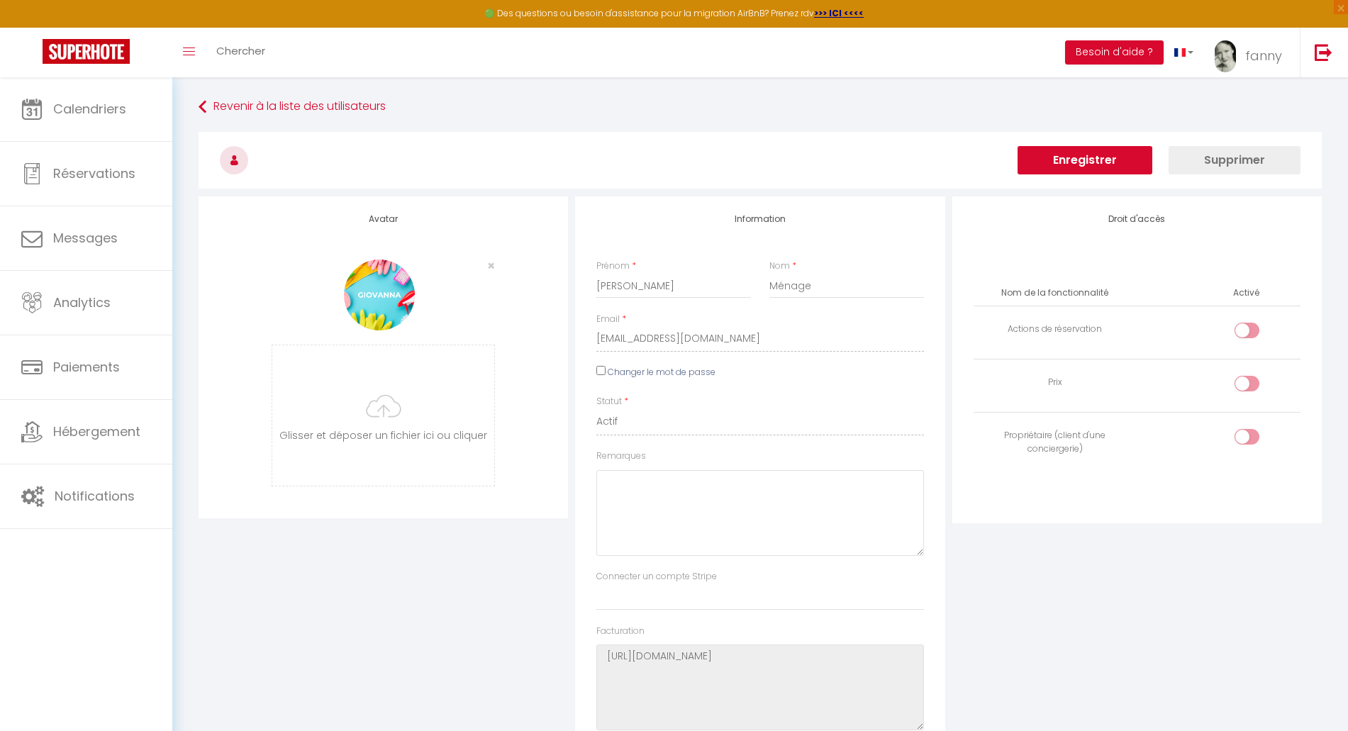
click at [1250, 338] on input "checkbox" at bounding box center [1259, 333] width 25 height 21
checkbox input "true"
click at [1249, 377] on input "checkbox" at bounding box center [1259, 386] width 25 height 21
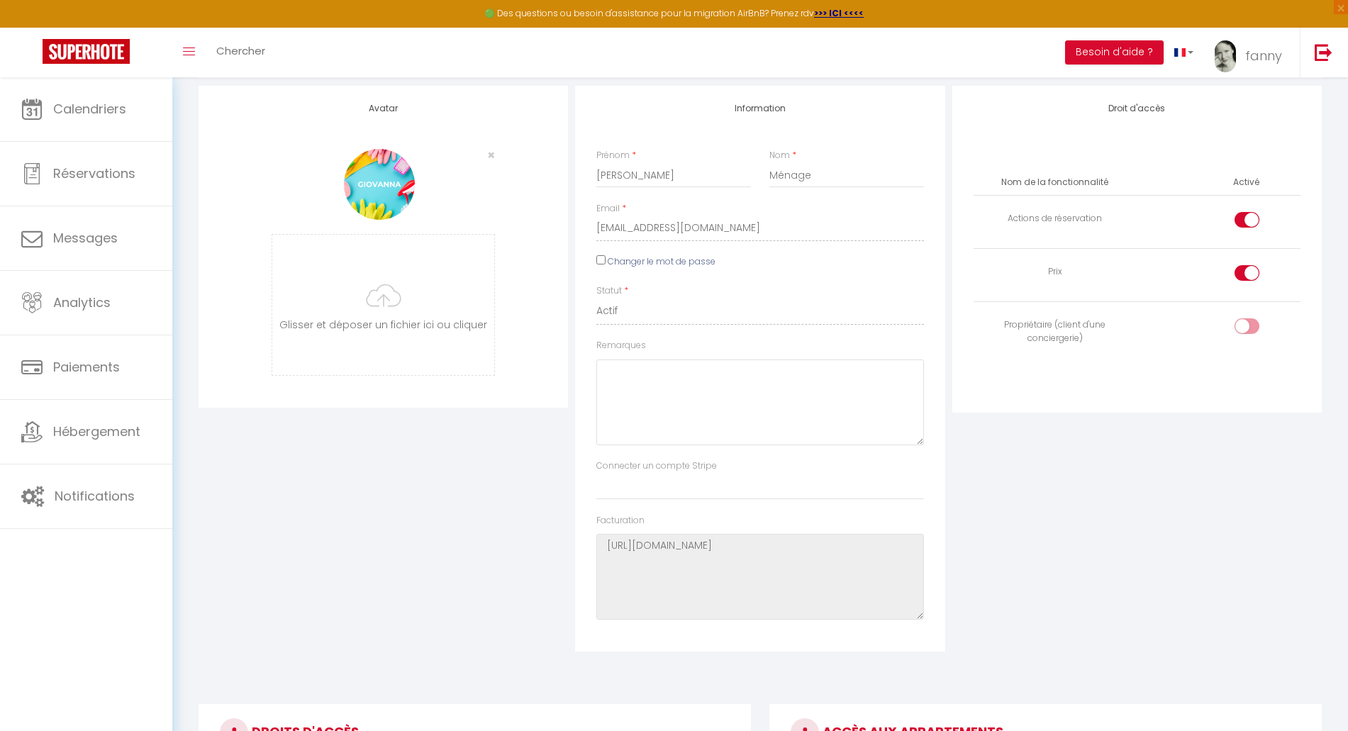
scroll to position [104, 0]
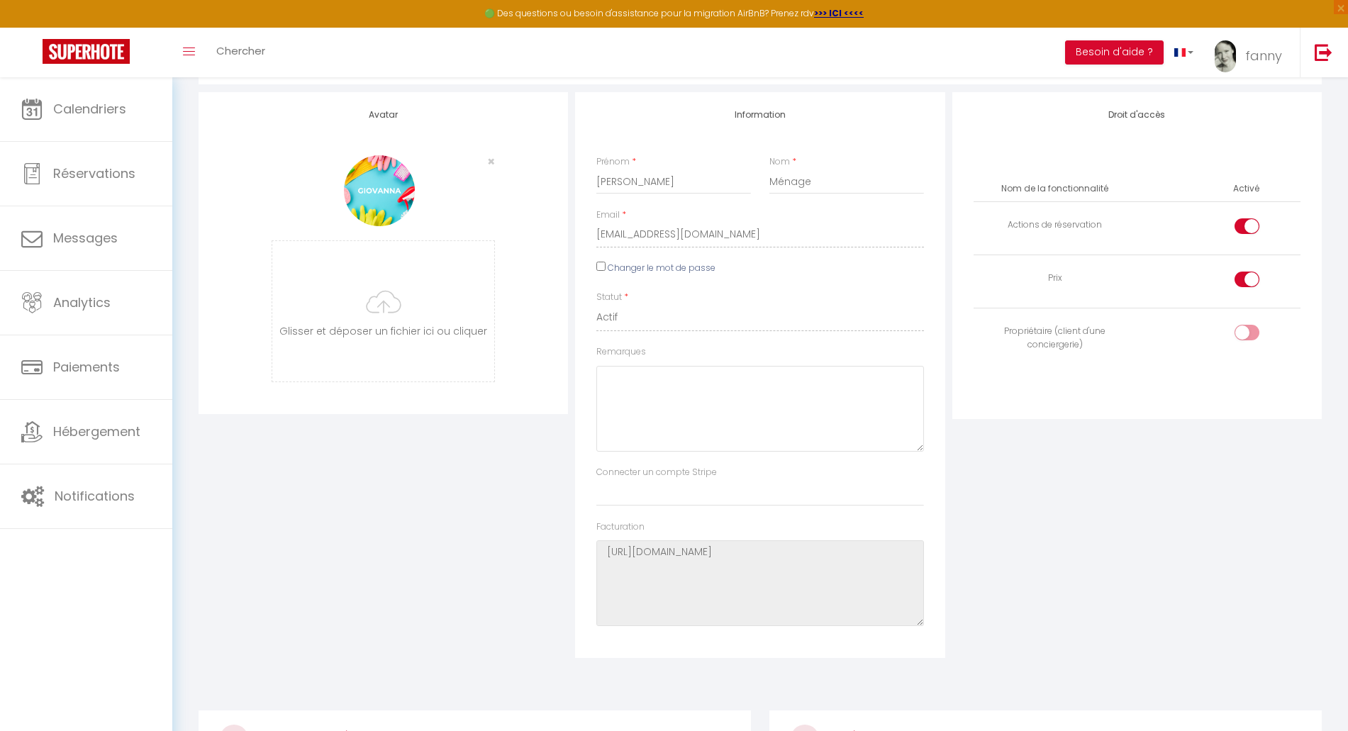
click at [1251, 276] on input "checkbox" at bounding box center [1259, 282] width 25 height 21
checkbox input "false"
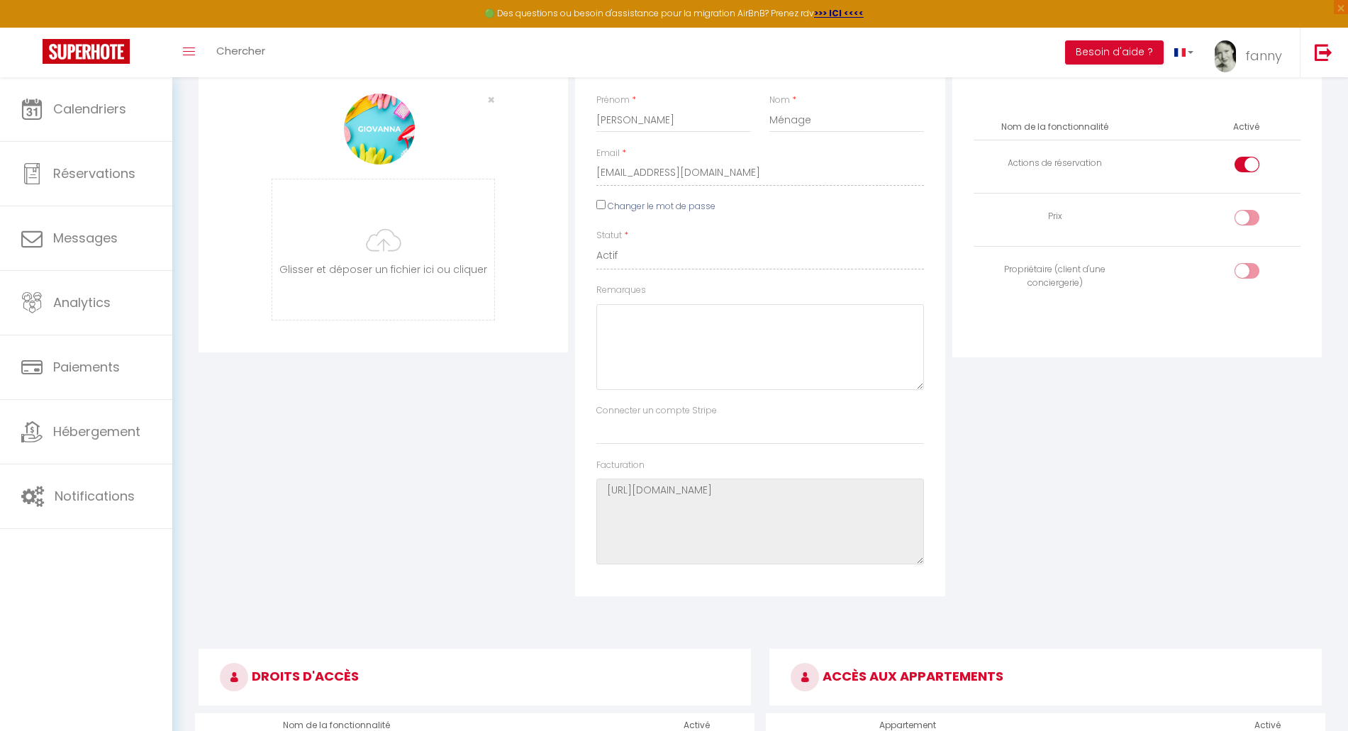
scroll to position [0, 0]
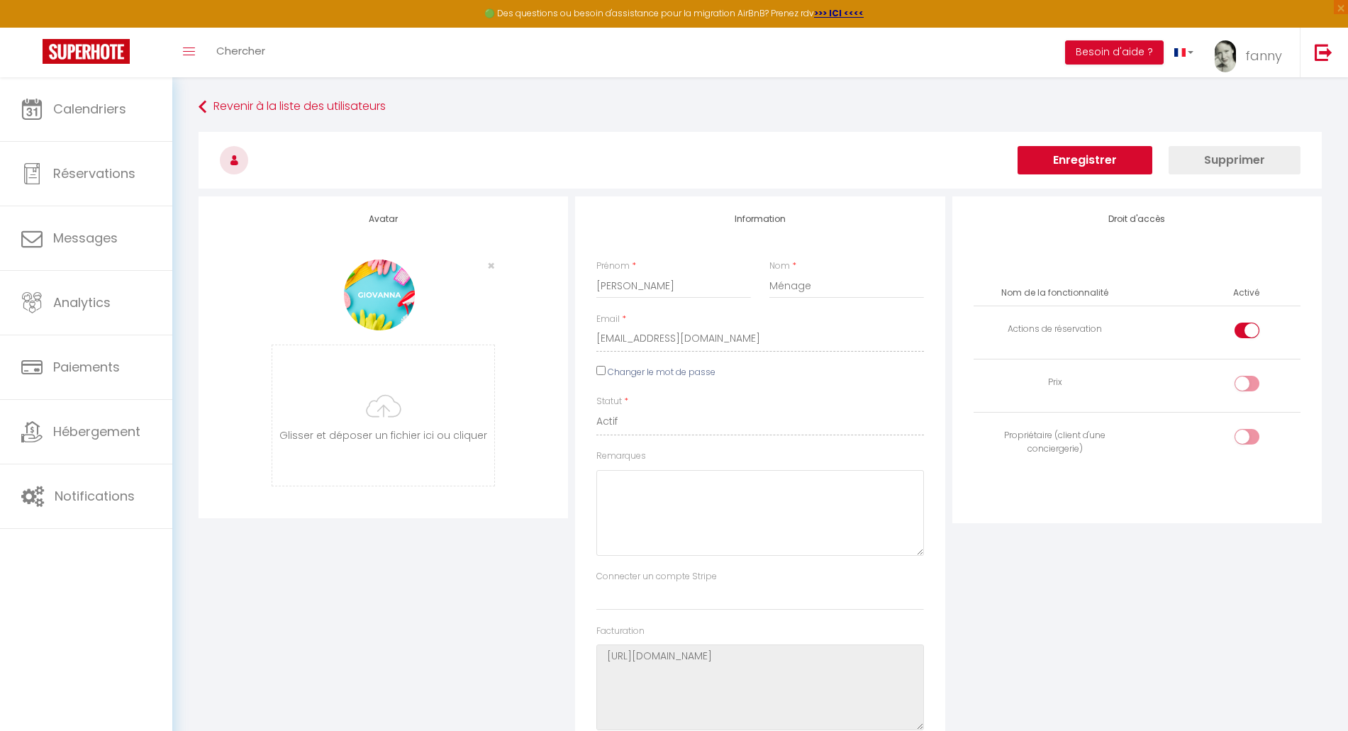
click at [1074, 155] on button "Enregistrer" at bounding box center [1085, 160] width 135 height 28
